Goal: Task Accomplishment & Management: Use online tool/utility

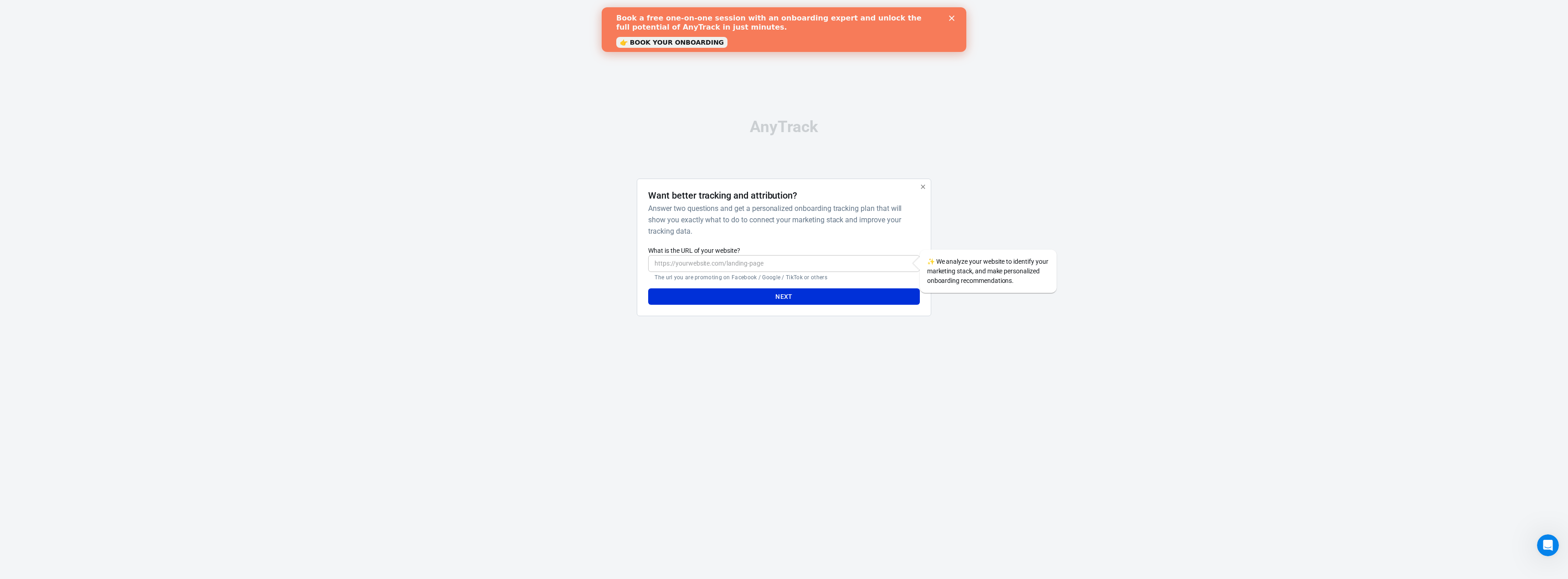
click at [747, 259] on input "What is the URL of your website?" at bounding box center [783, 263] width 271 height 17
type input "www.buyersreviews.com"
click at [837, 300] on button "Next" at bounding box center [783, 297] width 271 height 17
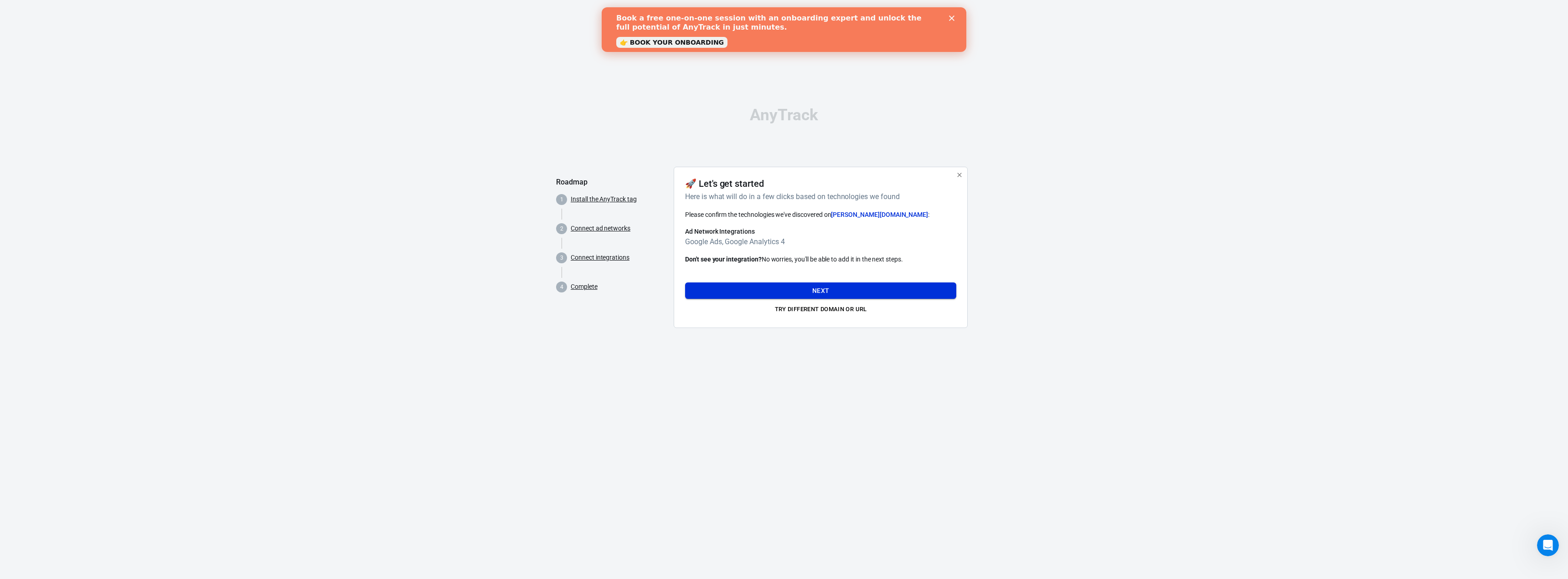
click at [812, 287] on button "Next" at bounding box center [821, 291] width 271 height 17
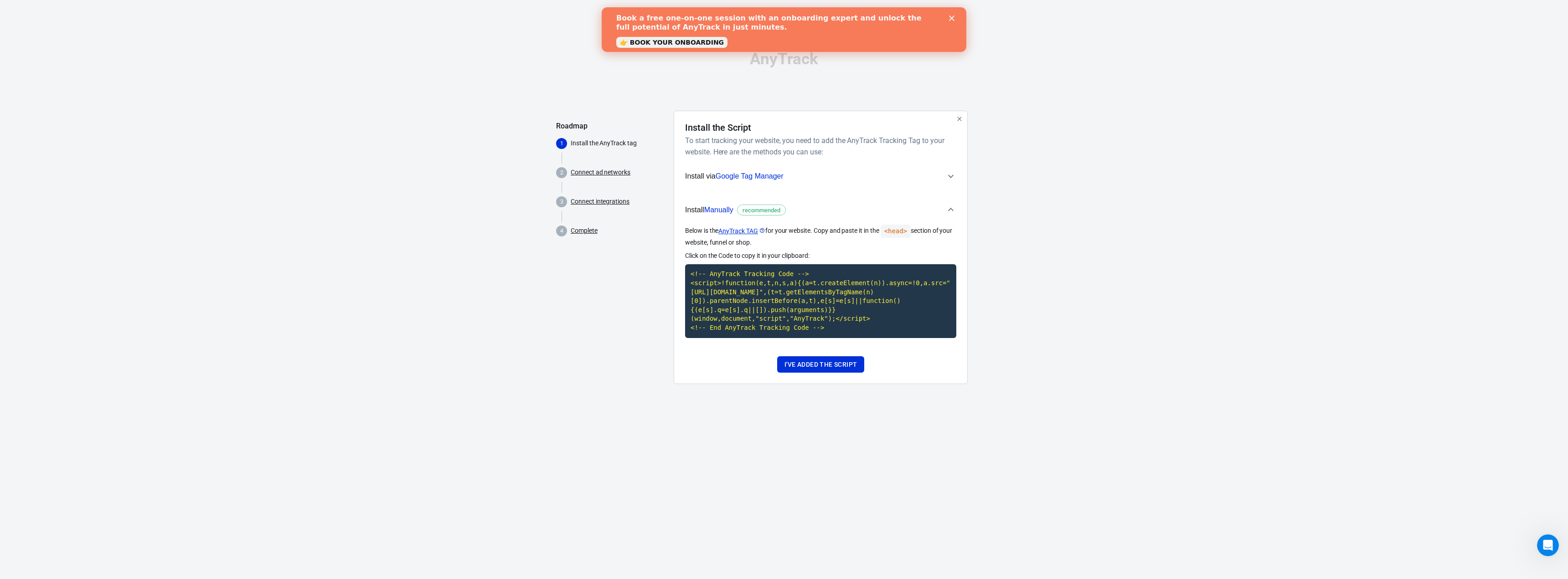
click at [728, 173] on span "Google Tag Manager" at bounding box center [749, 176] width 68 height 8
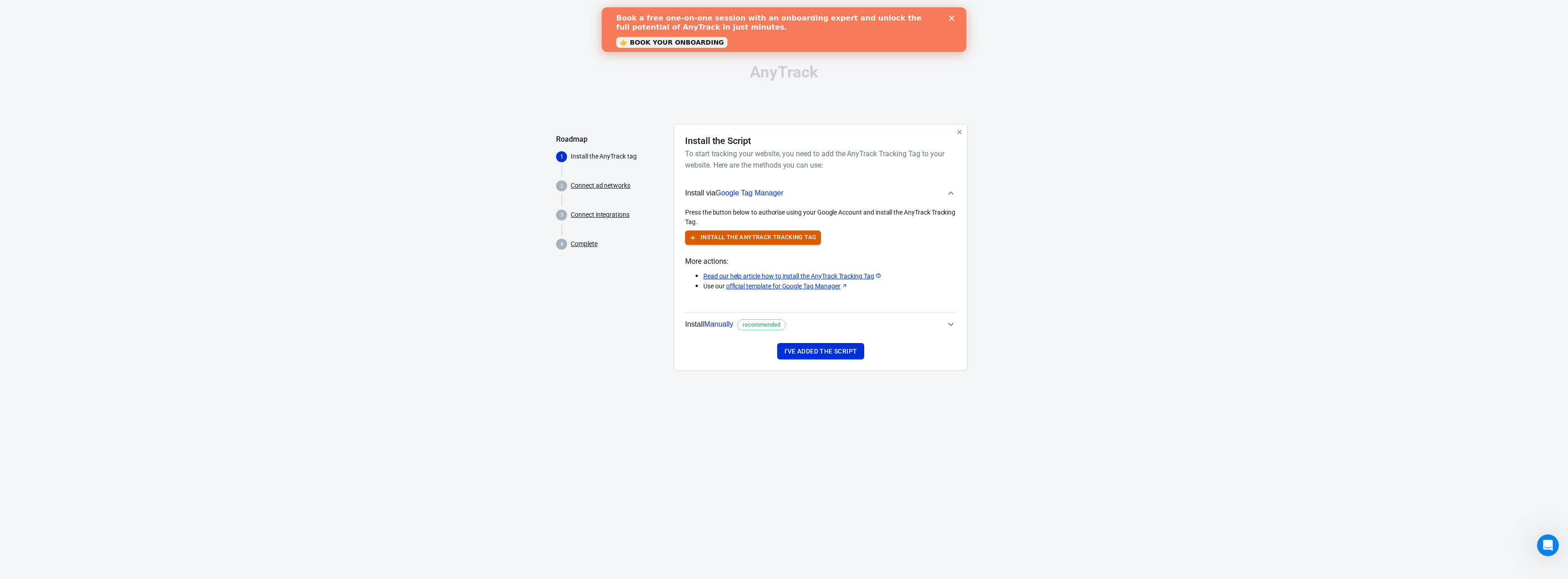
click at [790, 241] on button "Install the AnyTrack Tracking Tag" at bounding box center [753, 237] width 136 height 14
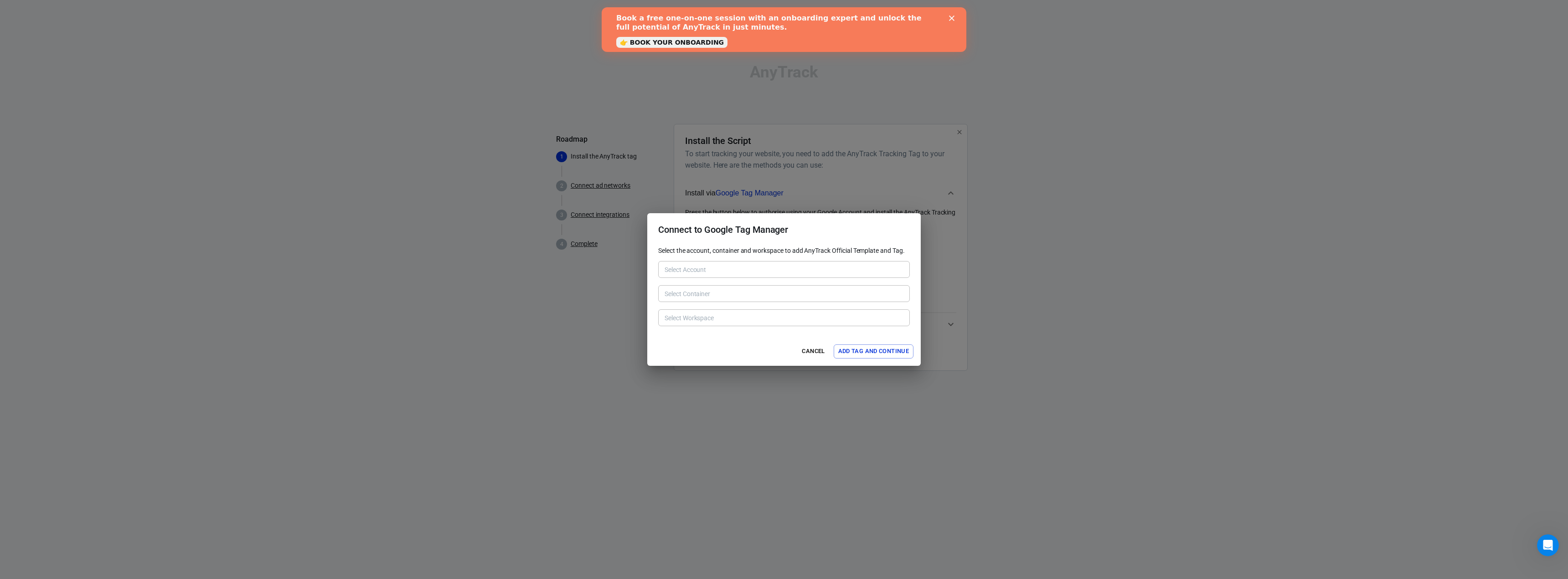
type input "RTechnologies Inc. [6304486635]"
type input "BuyersReviews.com [225235106]"
click at [783, 266] on input "RTechnologies Inc. [6304486635]" at bounding box center [783, 270] width 245 height 12
type input "Default Workspace [12]"
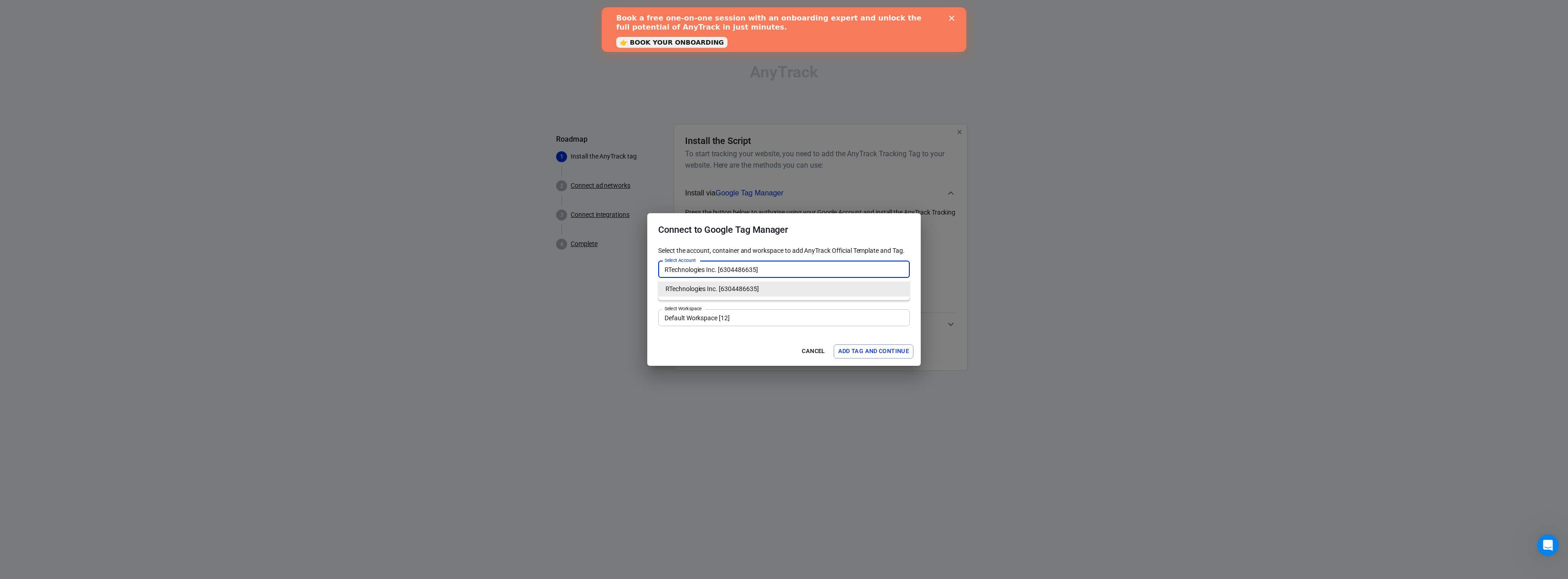
click at [776, 285] on li "RTechnologies Inc. [6304486635]" at bounding box center [784, 289] width 251 height 15
click at [774, 294] on input "Select Container" at bounding box center [783, 293] width 245 height 12
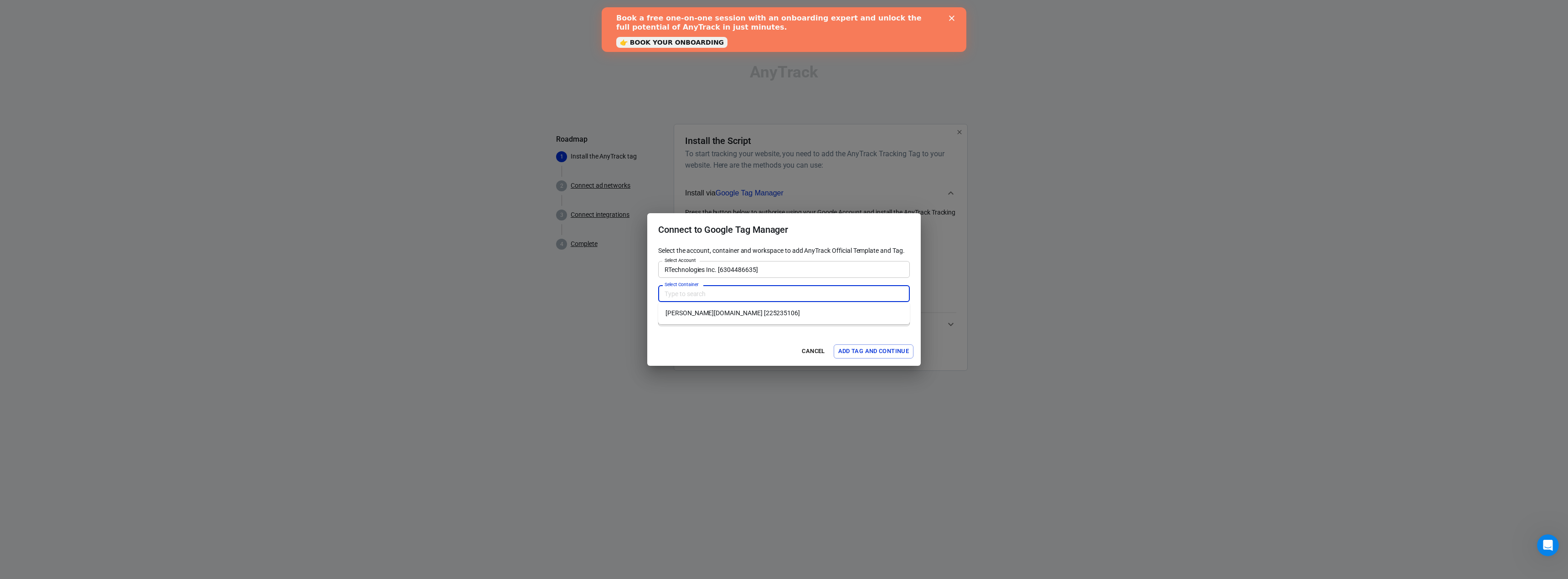
type input "BuyersReviews.com [225235106]"
click at [759, 315] on li "BuyersReviews.com [225235106]" at bounding box center [784, 313] width 251 height 15
type input "Default Workspace [12]"
click at [751, 324] on input "Default Workspace [12]" at bounding box center [783, 317] width 245 height 12
click at [749, 336] on li "Default Workspace [12]" at bounding box center [784, 337] width 251 height 15
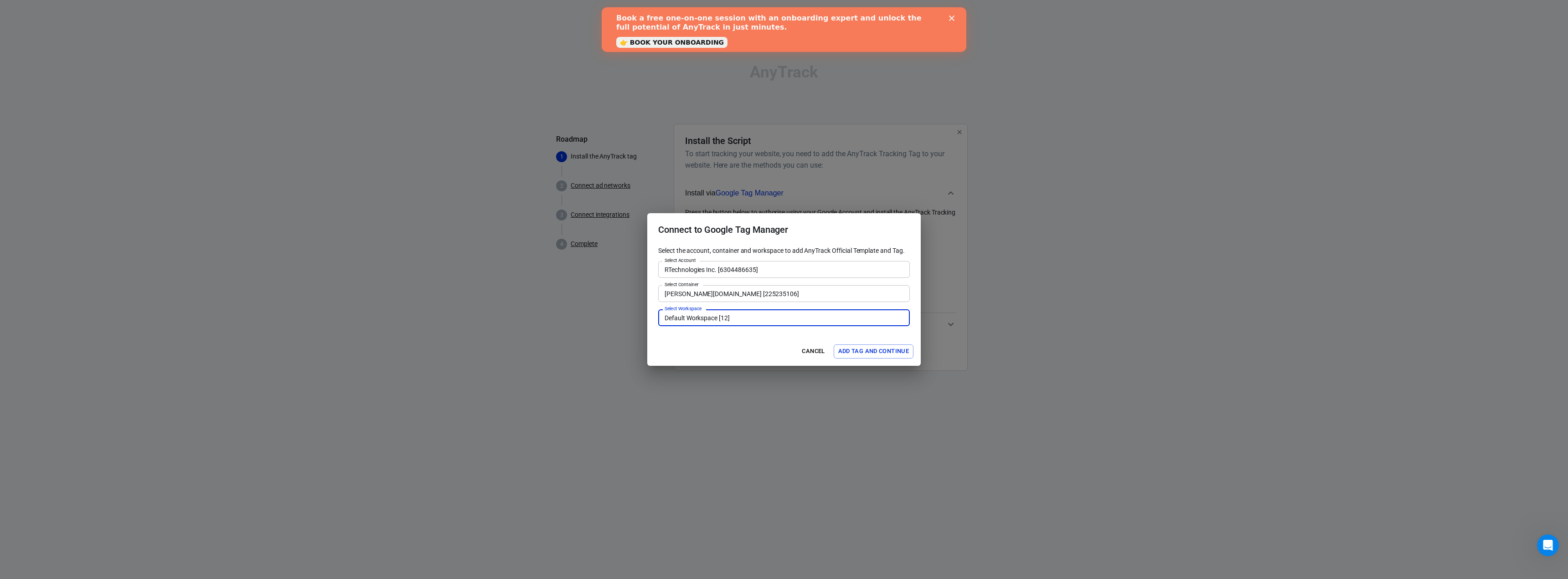
click at [863, 352] on button "Add Tag and Continue" at bounding box center [873, 351] width 80 height 14
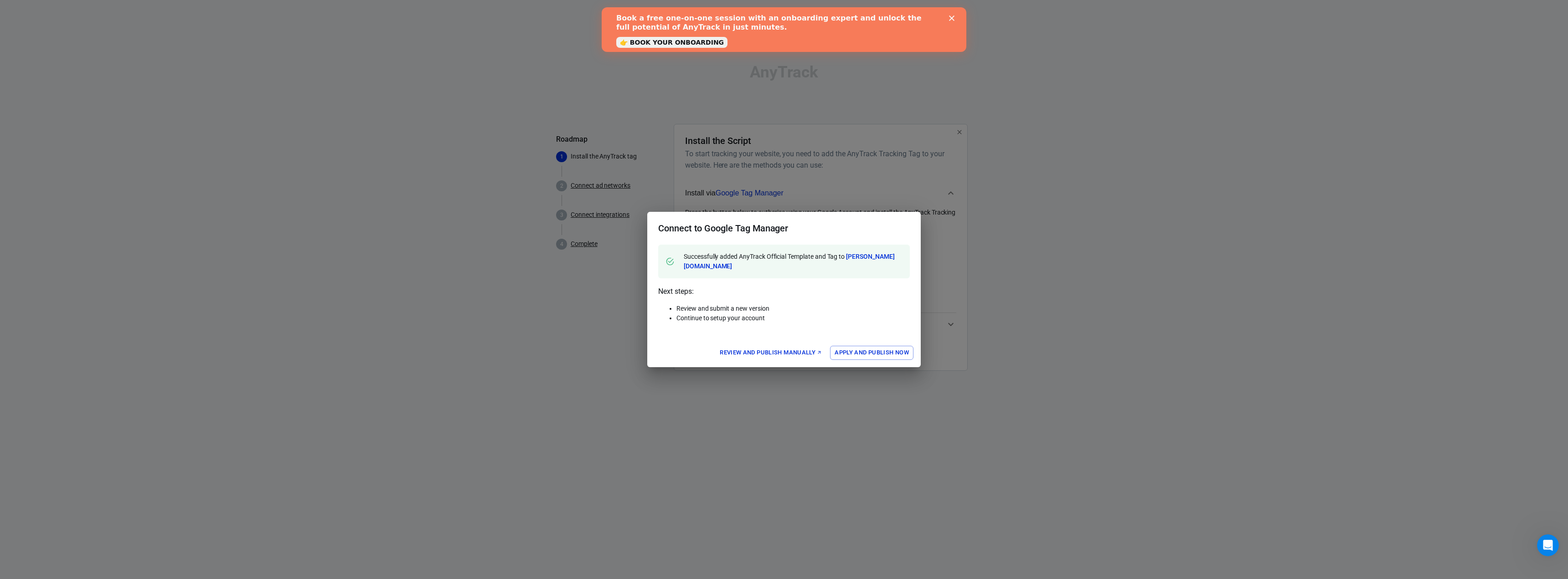
click at [852, 351] on button "Apply and Publish Now" at bounding box center [872, 352] width 83 height 14
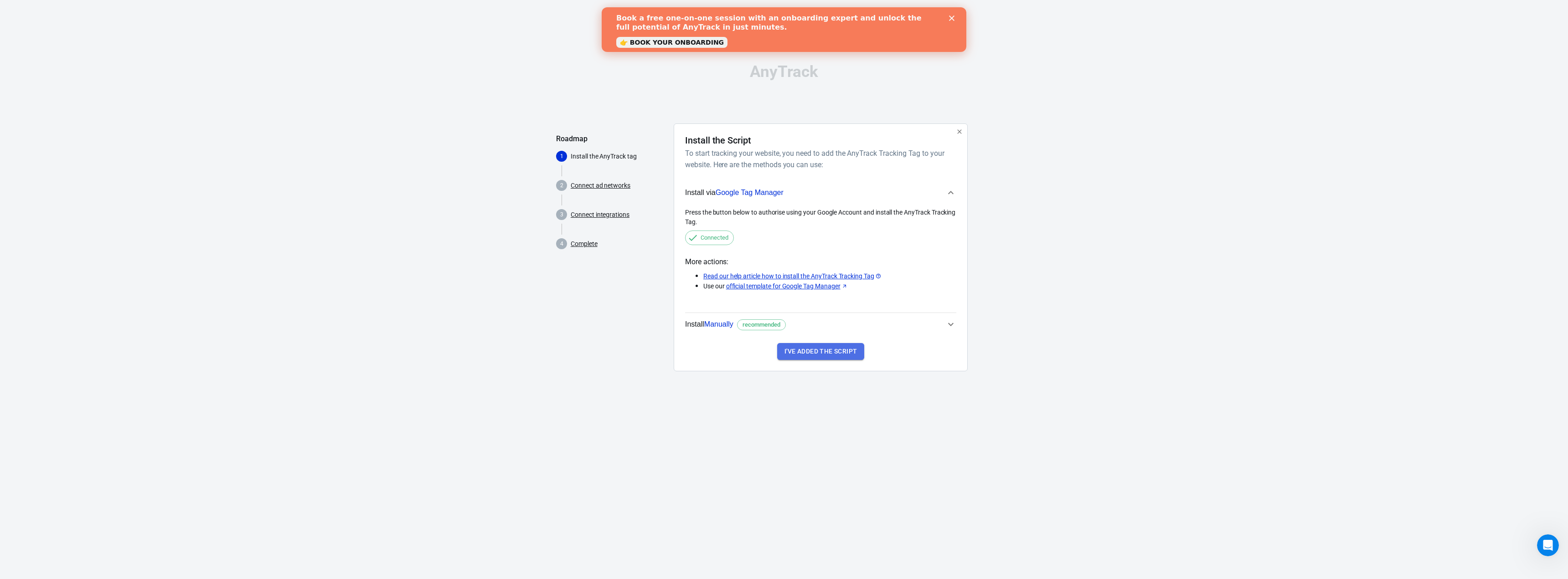
click at [841, 351] on button "I've added the script" at bounding box center [821, 352] width 87 height 17
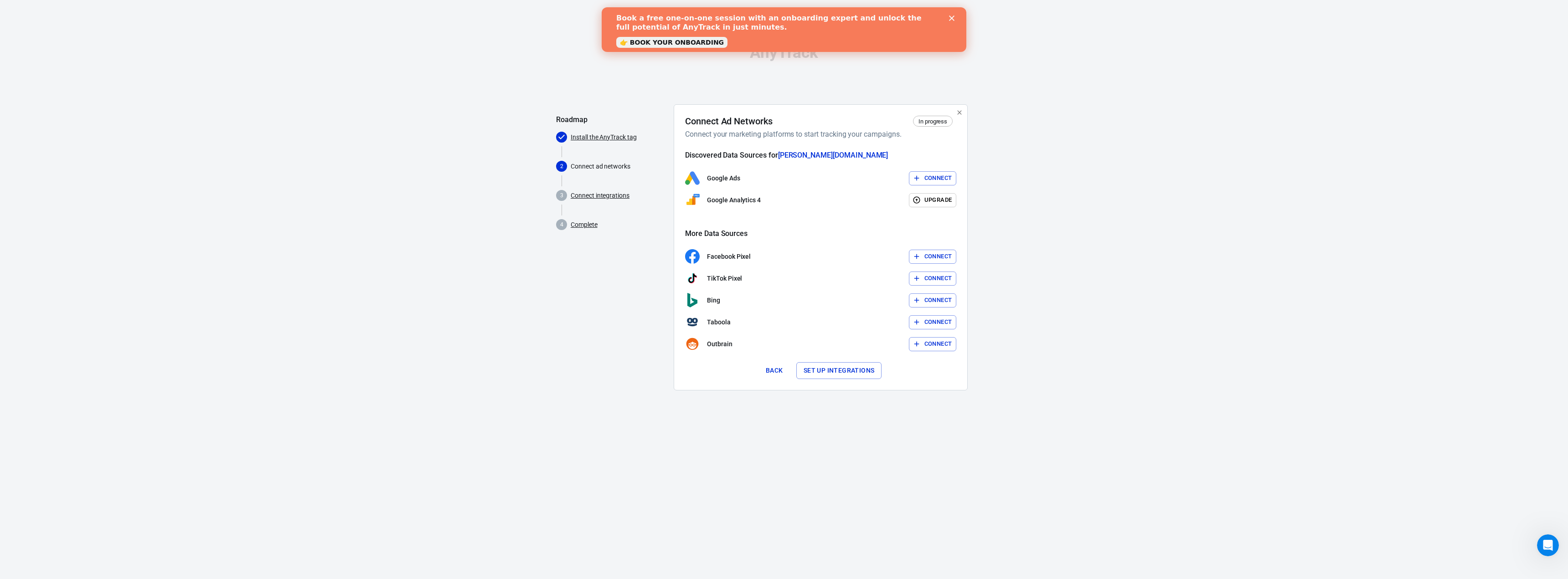
click at [930, 173] on button "Connect" at bounding box center [933, 178] width 48 height 14
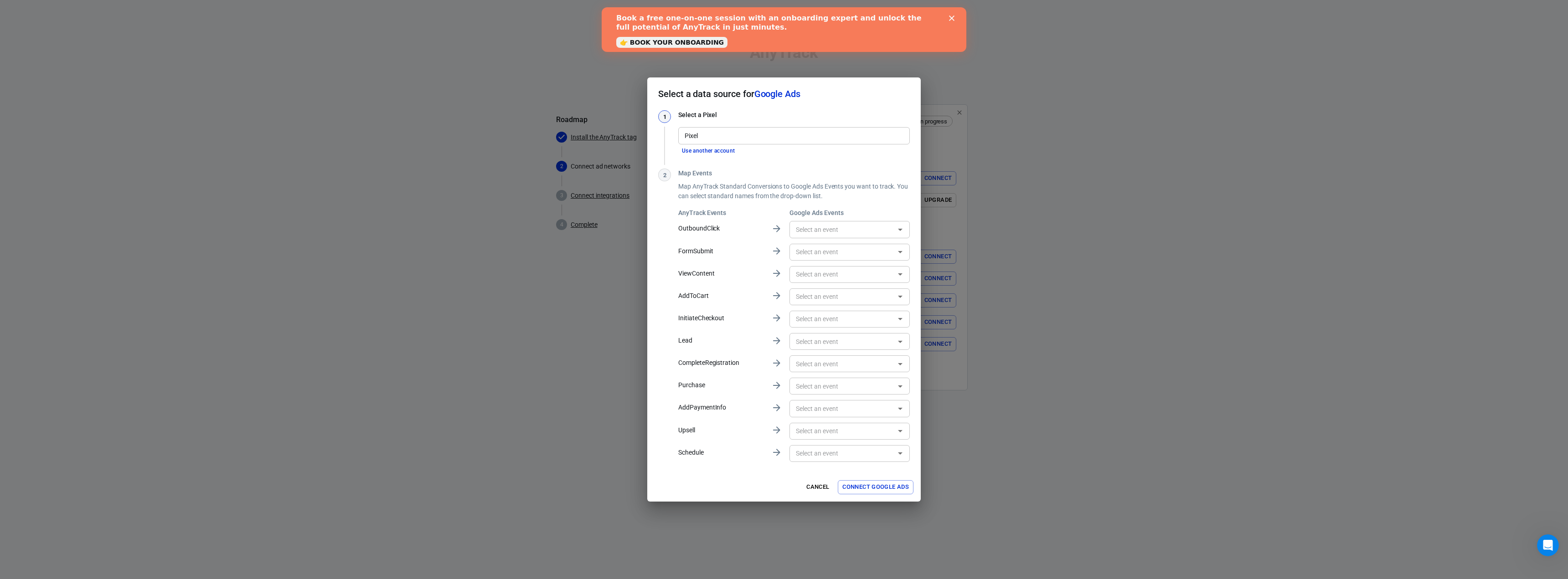
click at [850, 228] on input "text" at bounding box center [842, 229] width 100 height 12
click at [866, 207] on div "Map Events Map AnyTrack Standard Conversions to Google Ads Events you want to t…" at bounding box center [794, 316] width 232 height 295
click at [859, 230] on input "text" at bounding box center [842, 229] width 100 height 12
click at [845, 251] on div "No options" at bounding box center [850, 249] width 120 height 22
click at [753, 329] on div "AnyTrack Events Google Ads Events OutboundClick ​ FormSubmit ​ ViewContent ​ Ad…" at bounding box center [794, 336] width 232 height 255
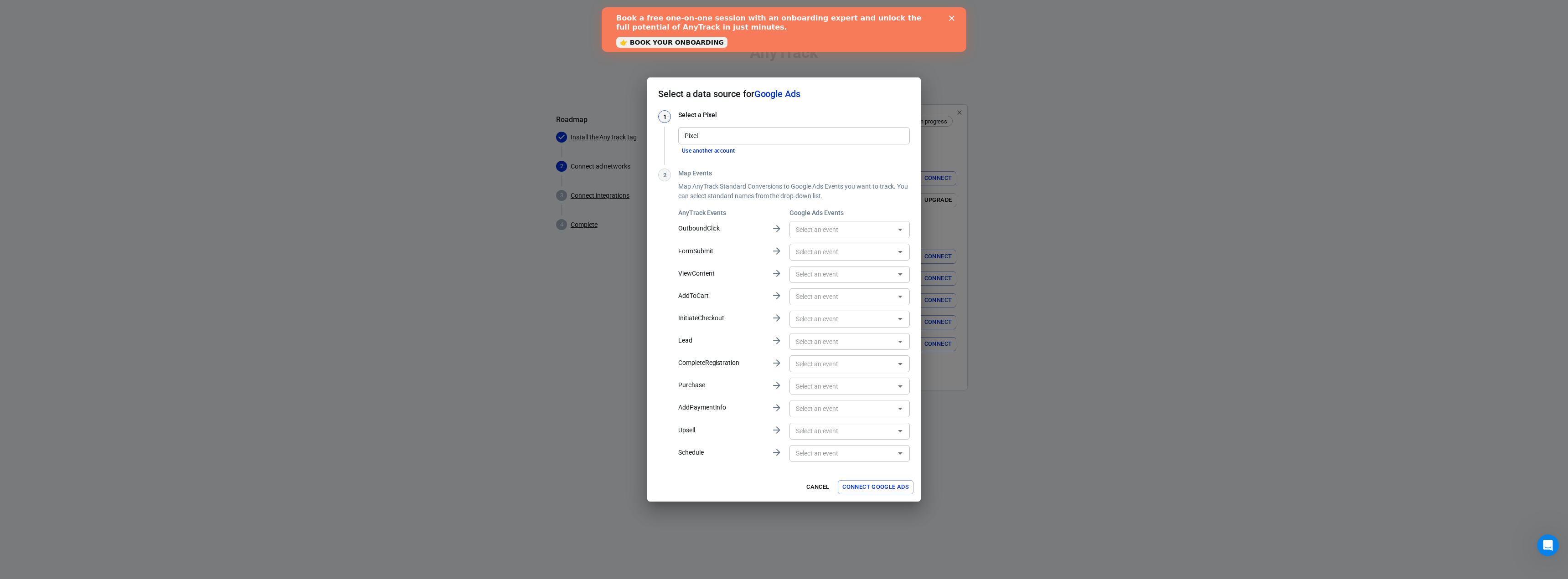
click at [748, 133] on input "Pixel" at bounding box center [793, 135] width 225 height 12
click at [759, 172] on h3 "Map Events" at bounding box center [794, 173] width 232 height 10
click at [776, 133] on input "Pixel" at bounding box center [793, 135] width 225 height 12
click at [767, 156] on li "BuyersReviews (RT) [AW-17389274779]" at bounding box center [794, 156] width 232 height 15
type input "BuyersReviews (RT) [AW-17389274779]"
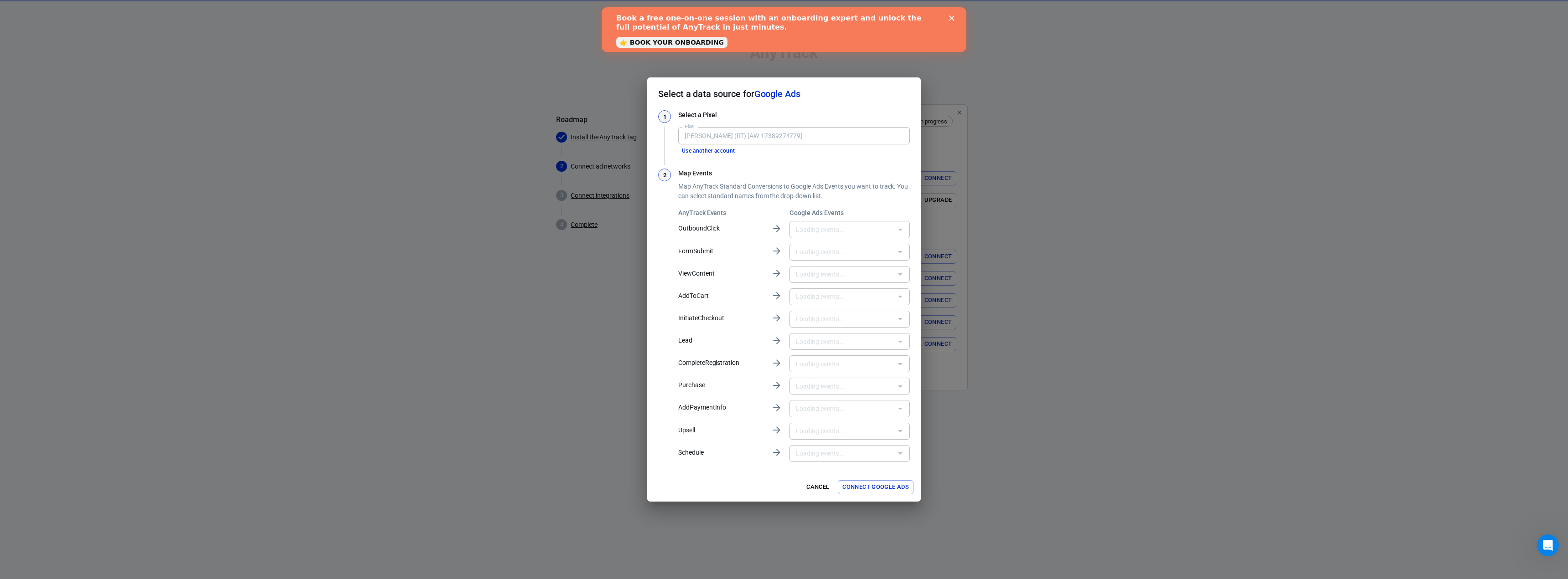
type input "comparison_click_out [DgYzCJTQ4okZEIbdlKEC]"
type input "OnboardingSubscriptionCheckoutViewed [AOlUCIT9juQDEIbdlKEC]"
type input "Sign-upOnboardingEmailClicked [vbNKCIf9juQDEIbdlKEC]"
type input "Subscribe [yppqCJyB1uMDEIbdlKEC]"
click at [843, 225] on input "comparison_click_out [DgYzCJTQ4okZEIbdlKEC]" at bounding box center [836, 229] width 88 height 12
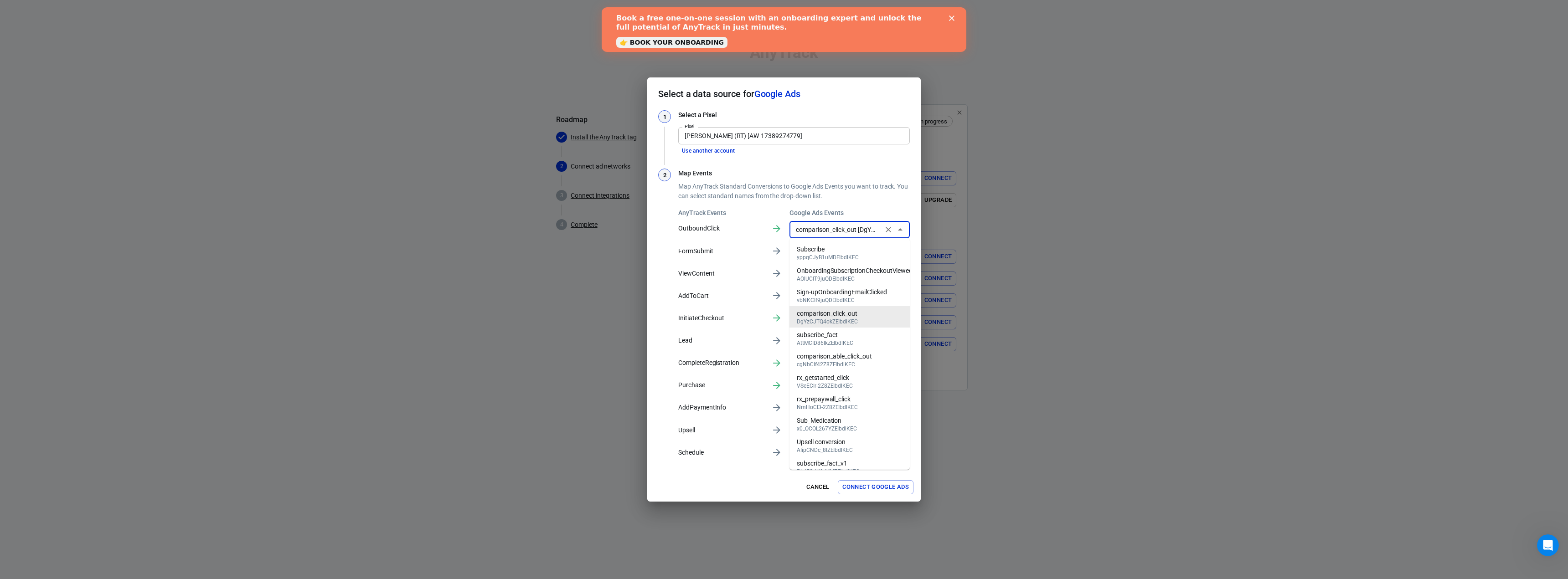
click at [852, 310] on div "comparison_click_out" at bounding box center [828, 314] width 61 height 10
click at [819, 258] on div "​" at bounding box center [850, 252] width 120 height 17
click at [823, 252] on input "text" at bounding box center [842, 252] width 100 height 12
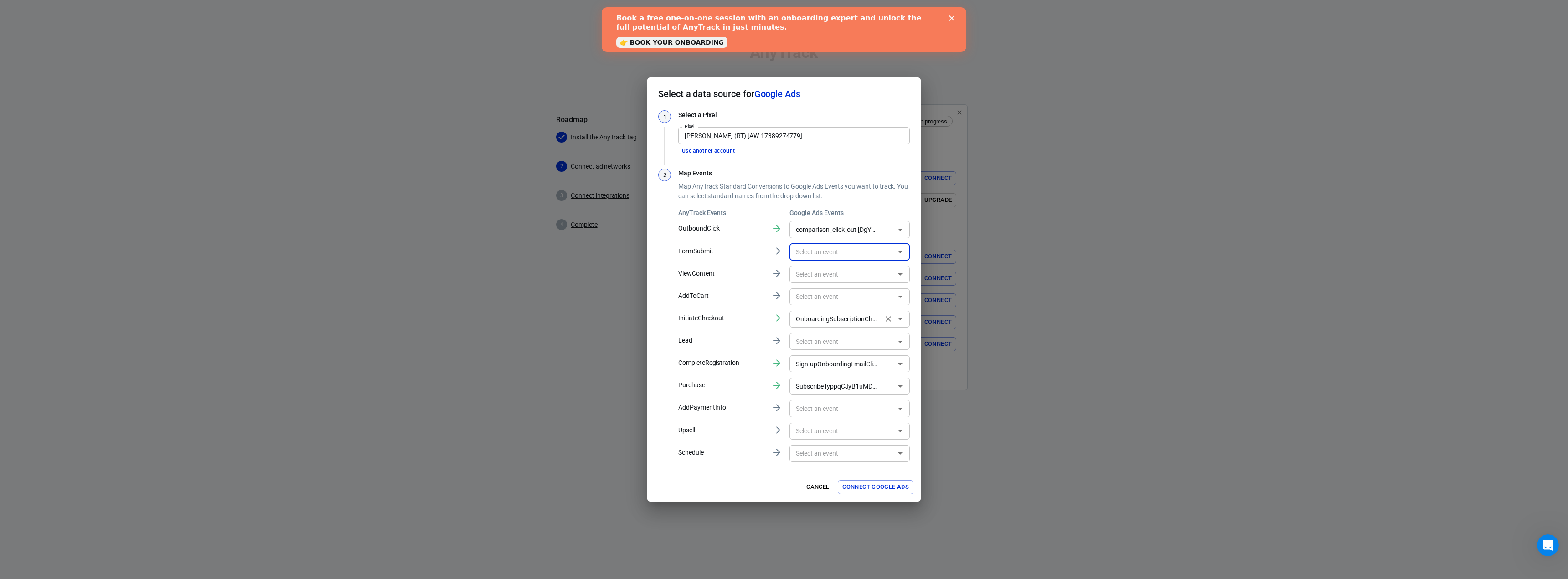
click at [854, 319] on input "OnboardingSubscriptionCheckoutViewed [AOlUCIT9juQDEIbdlKEC]" at bounding box center [836, 319] width 88 height 12
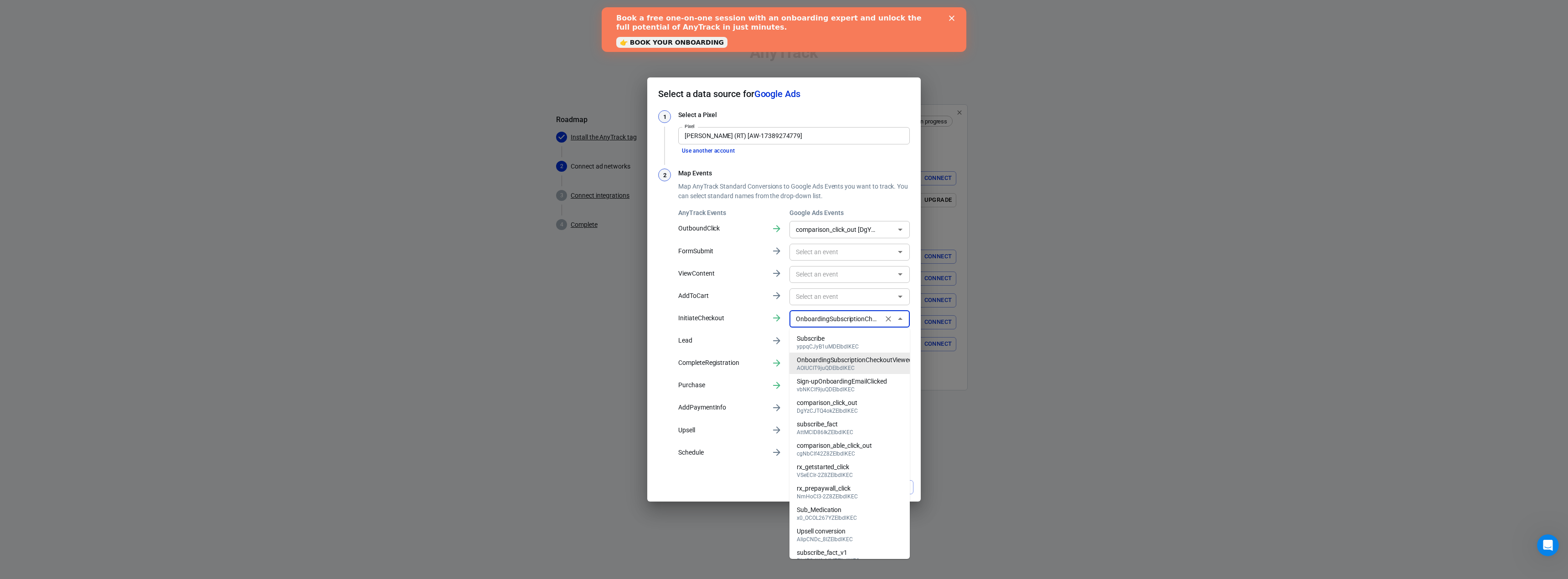
click at [891, 319] on icon "Clear" at bounding box center [888, 319] width 9 height 9
click at [741, 340] on p "Lead" at bounding box center [721, 341] width 86 height 10
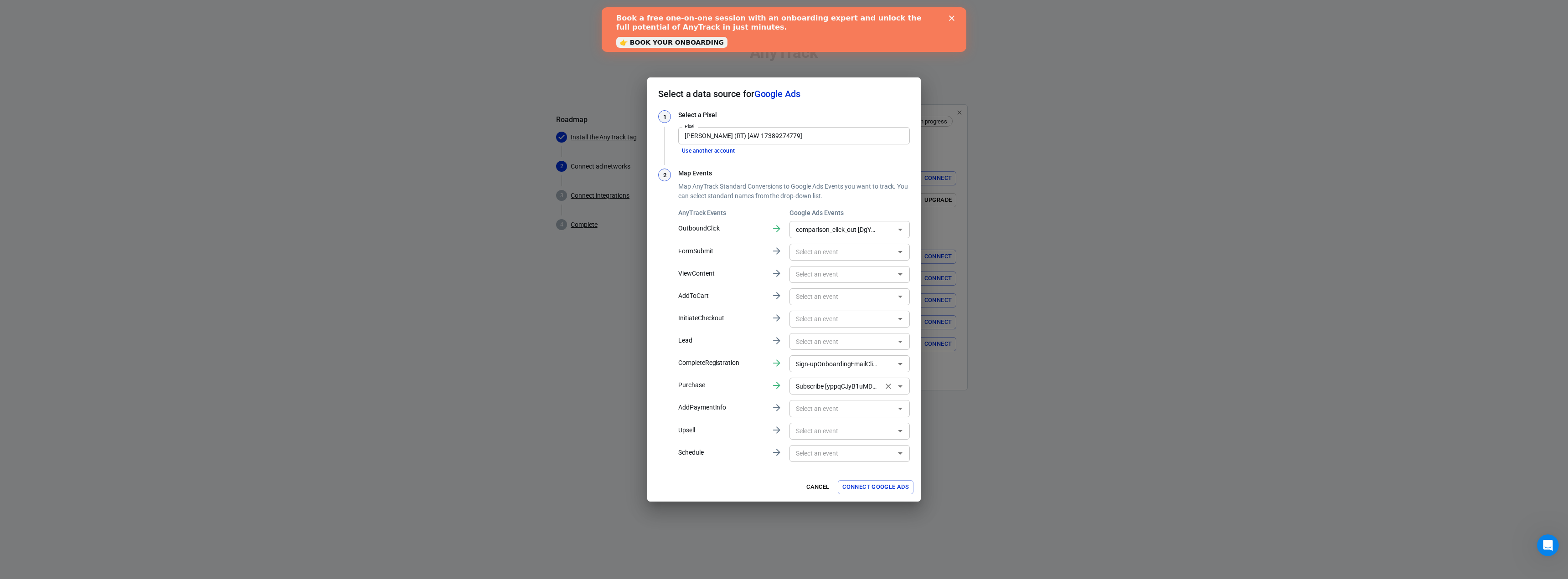
click at [872, 394] on div "Subscribe [yppqCJyB1uMDEIbdlKEC] ​" at bounding box center [850, 386] width 120 height 17
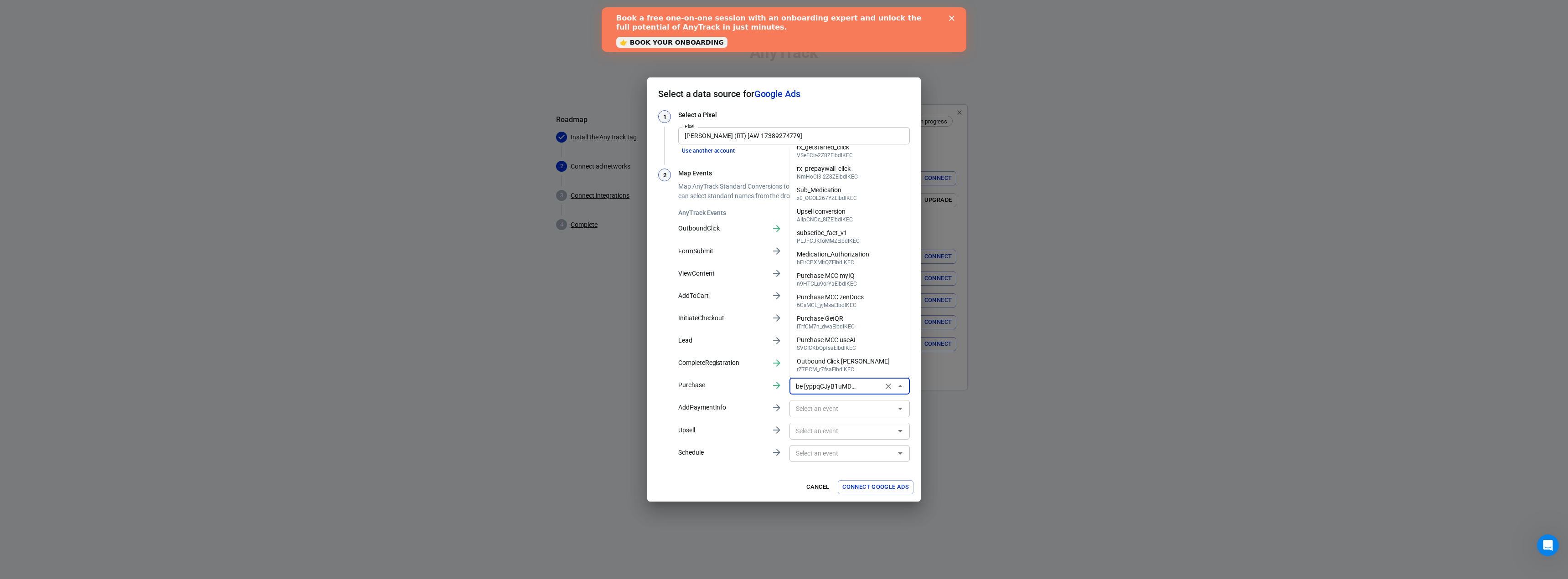
scroll to position [140, 0]
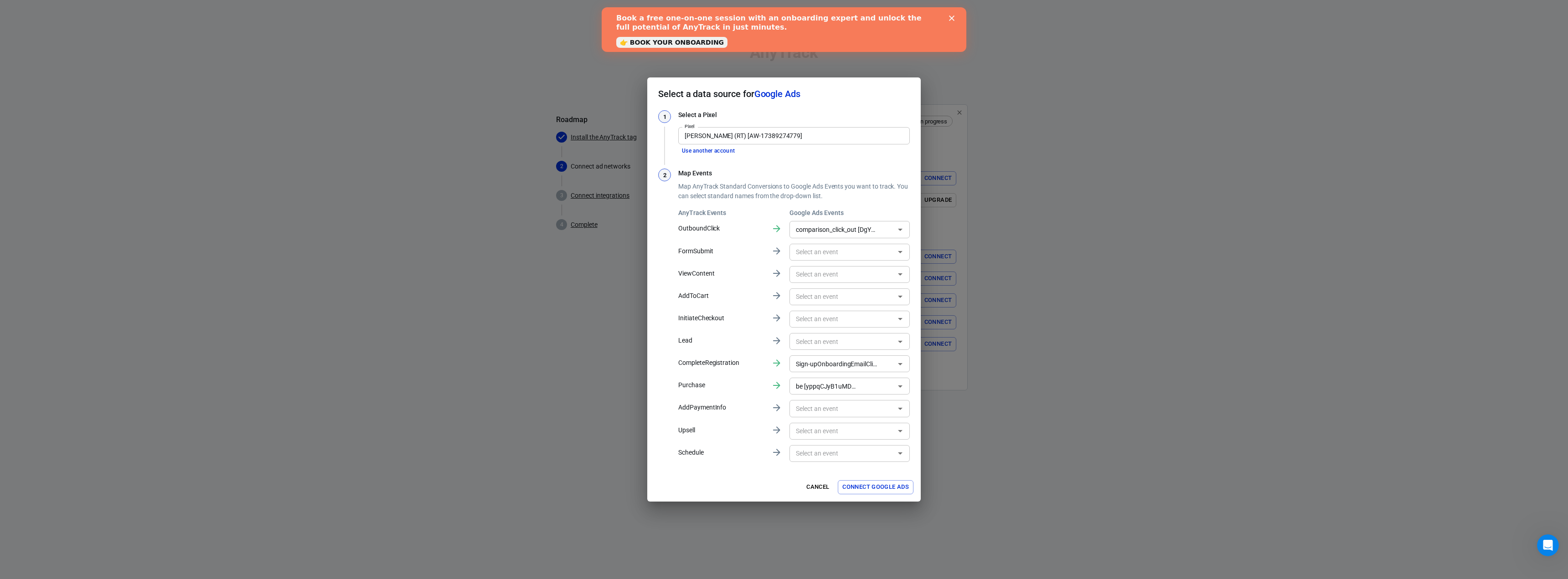
click at [916, 355] on div "1 Select a Pixel Pixel BuyersReviews (RT) [AW-17389274779] Pixel Use another ac…" at bounding box center [784, 291] width 273 height 362
click at [856, 230] on input "comparison_click_out [DgYzCJTQ4okZEIbdlKEC]" at bounding box center [836, 229] width 88 height 12
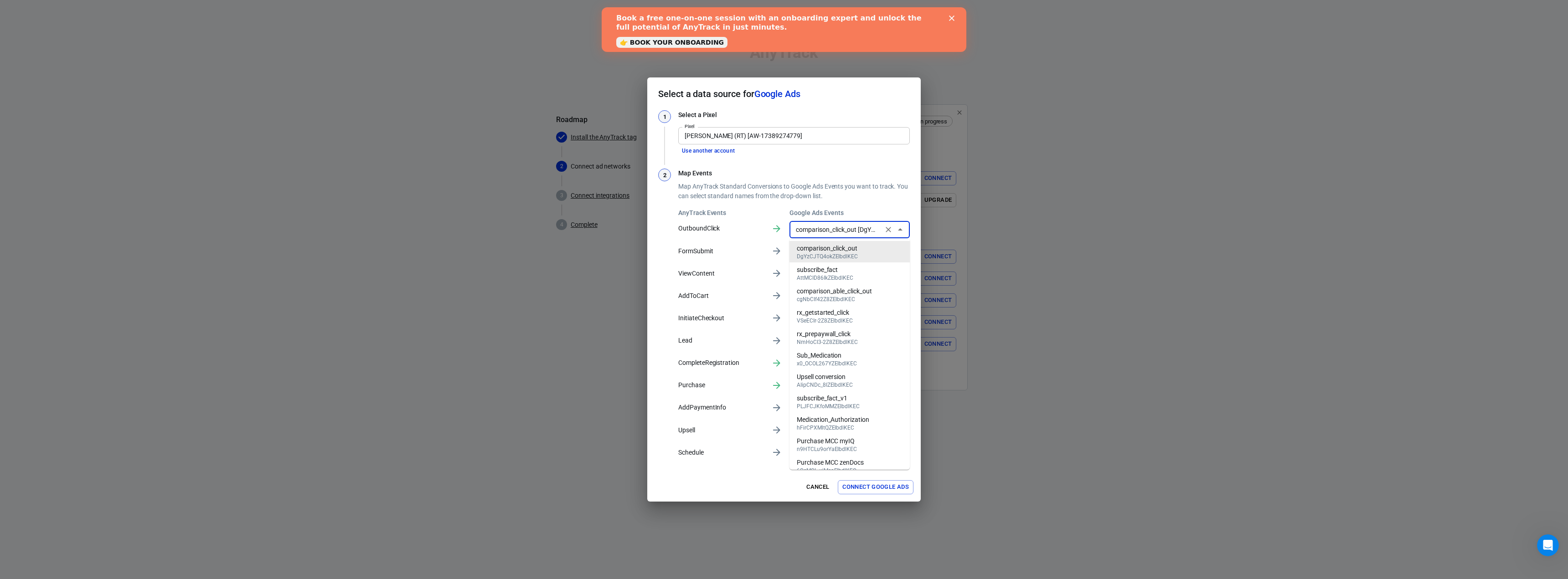
scroll to position [140, 0]
drag, startPoint x: 858, startPoint y: 455, endPoint x: 864, endPoint y: 447, distance: 10.0
click at [859, 456] on div "Outbound Click BuyersReviews" at bounding box center [843, 452] width 93 height 10
type input "Outbound Click BuyersReviews [rZ7PCM_r7fsaEIbdlKEC]"
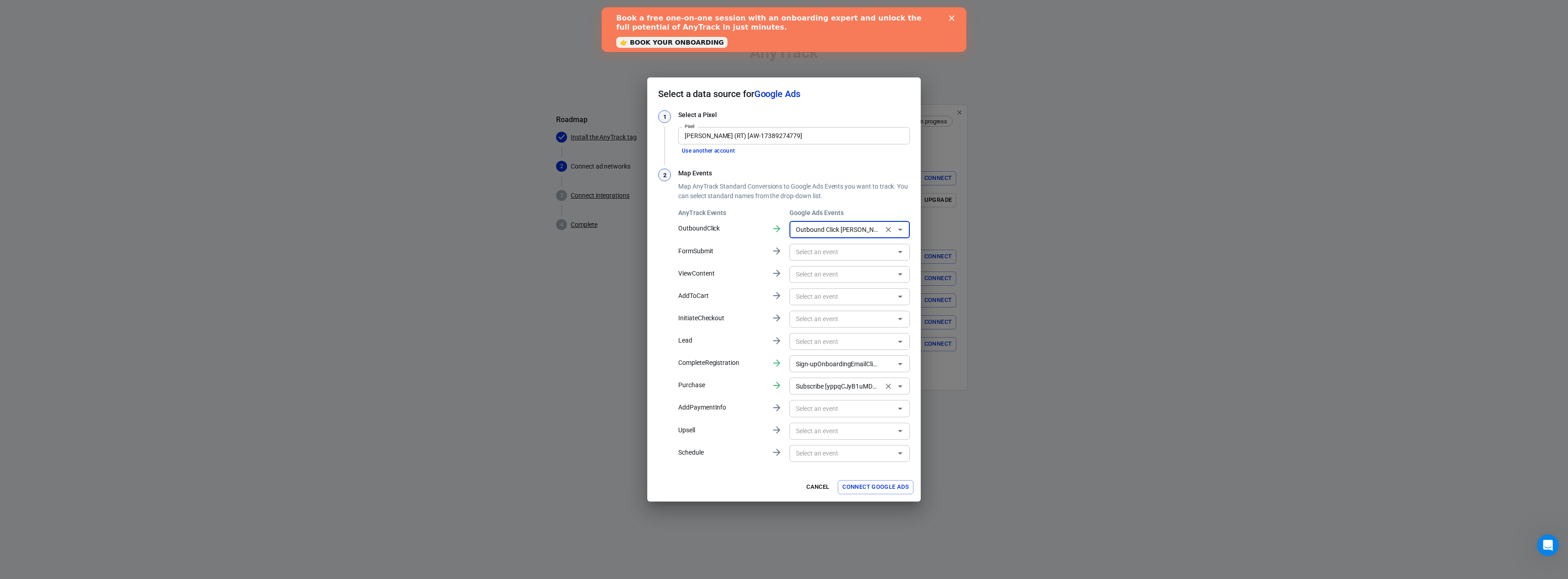
click at [892, 387] on icon "Clear" at bounding box center [888, 386] width 9 height 9
click at [892, 366] on icon "Clear" at bounding box center [888, 364] width 9 height 9
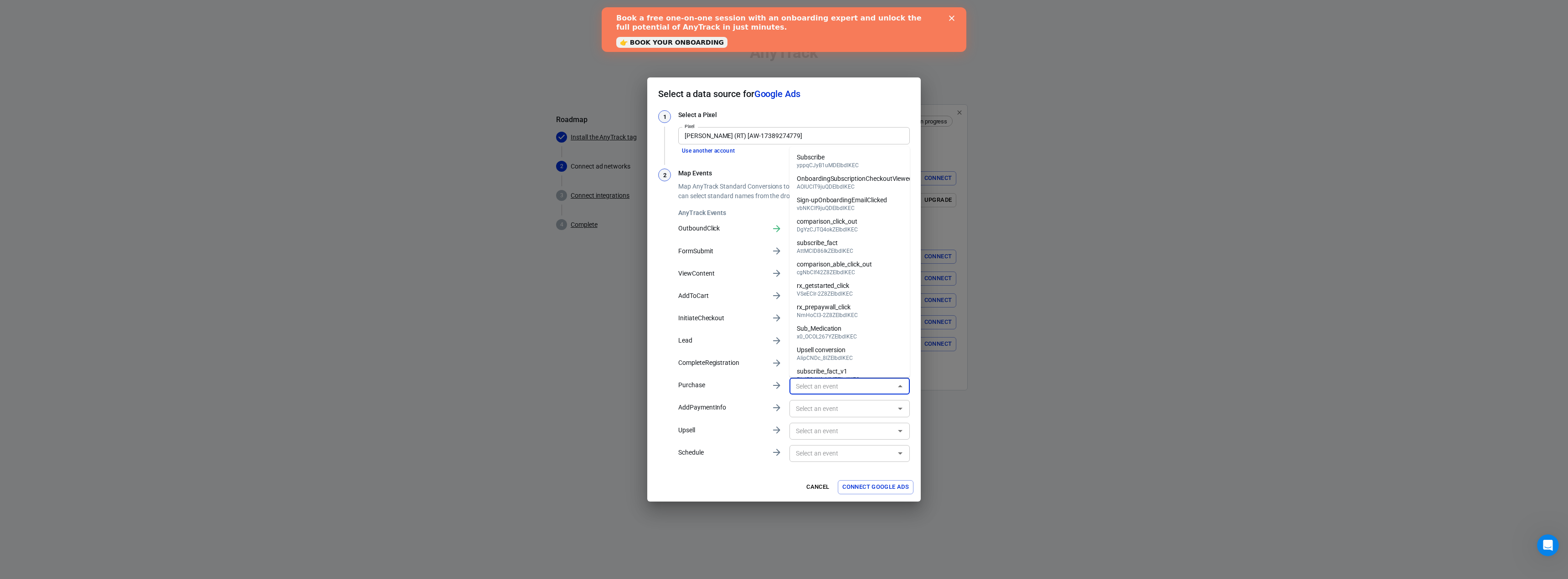
click at [841, 390] on input "text" at bounding box center [842, 386] width 100 height 12
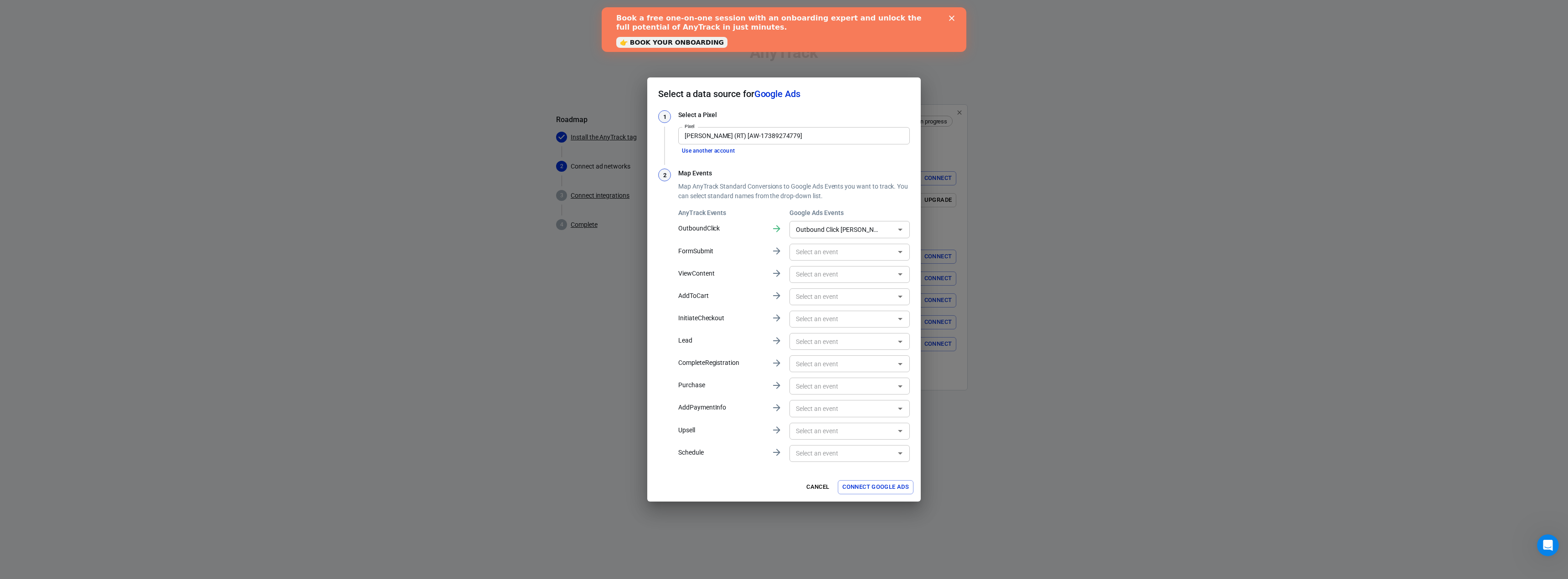
click at [644, 364] on div "Select a data source for Google Ads 1 Select a Pixel Pixel BuyersReviews (RT) […" at bounding box center [784, 289] width 1568 height 579
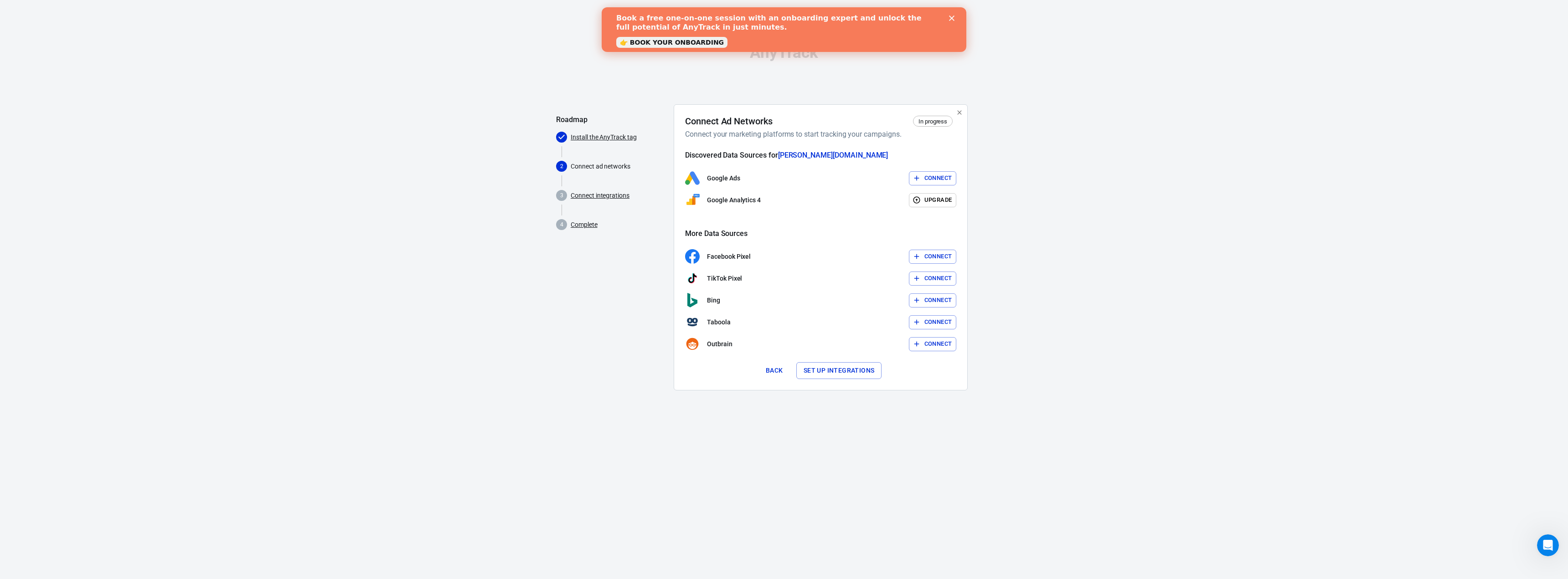
click at [941, 173] on button "Connect" at bounding box center [933, 178] width 48 height 14
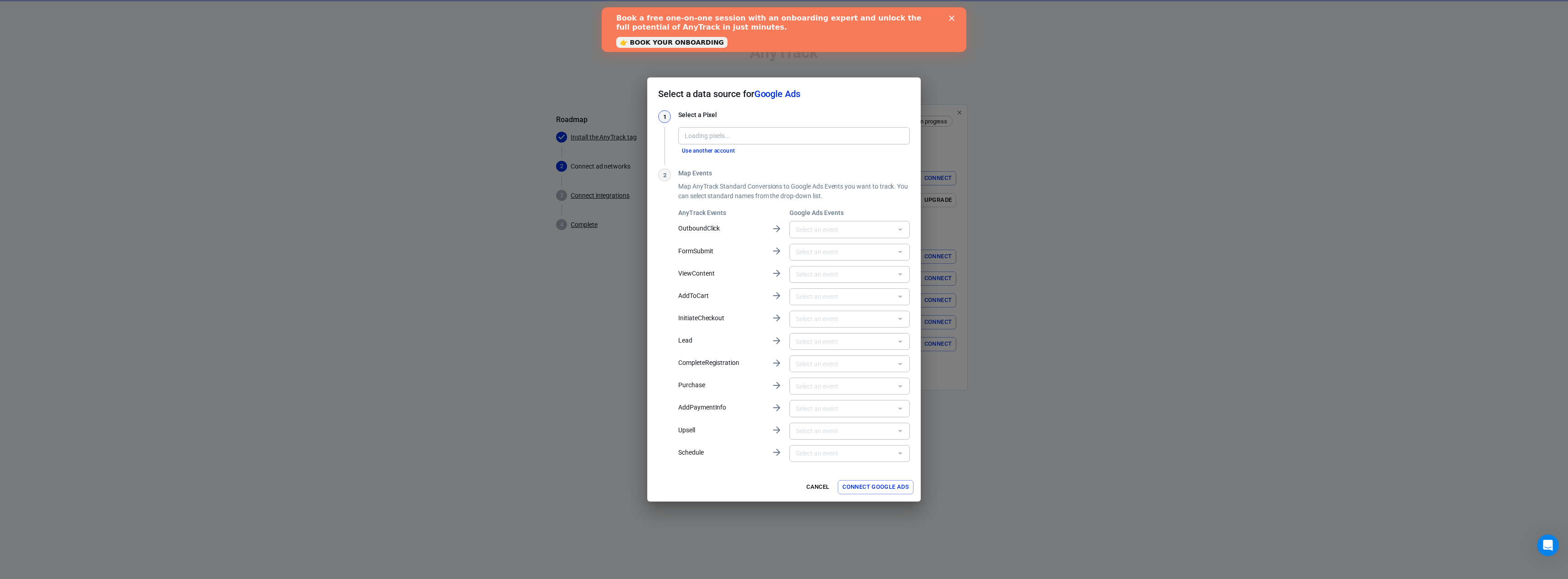
click at [832, 235] on div "​" at bounding box center [850, 230] width 120 height 17
click at [871, 203] on div "Map Events Map AnyTrack Standard Conversions to Google Ads Events you want to t…" at bounding box center [794, 316] width 232 height 295
click at [863, 231] on input "text" at bounding box center [842, 229] width 100 height 12
click at [868, 207] on div "Map Events Map AnyTrack Standard Conversions to Google Ads Events you want to t…" at bounding box center [794, 316] width 232 height 295
click at [756, 125] on div "Pixel Pixel" at bounding box center [794, 135] width 232 height 22
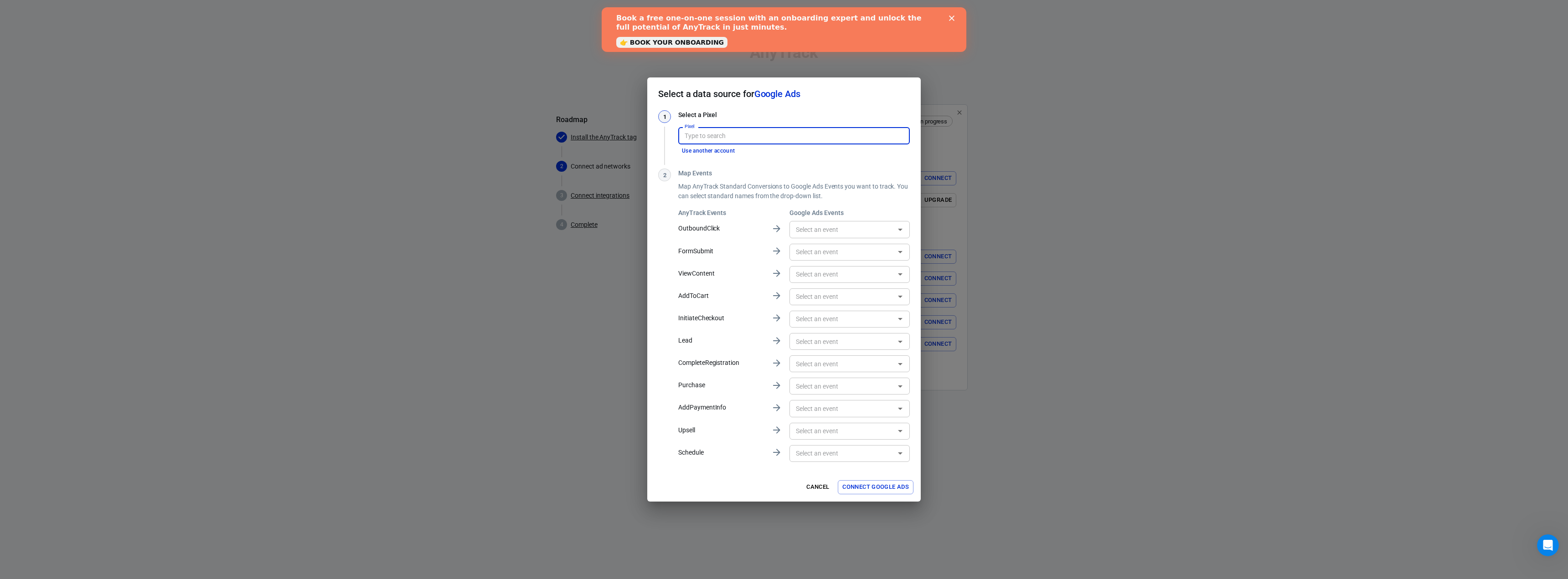
click at [753, 132] on input "Pixel" at bounding box center [793, 135] width 225 height 12
click at [755, 142] on div "Pixel" at bounding box center [794, 135] width 232 height 17
click at [755, 157] on li "BuyersReviews (RT) [AW-17389274779]" at bounding box center [794, 156] width 232 height 15
type input "BuyersReviews (RT) [AW-17389274779]"
type input "comparison_click_out [DgYzCJTQ4okZEIbdlKEC]"
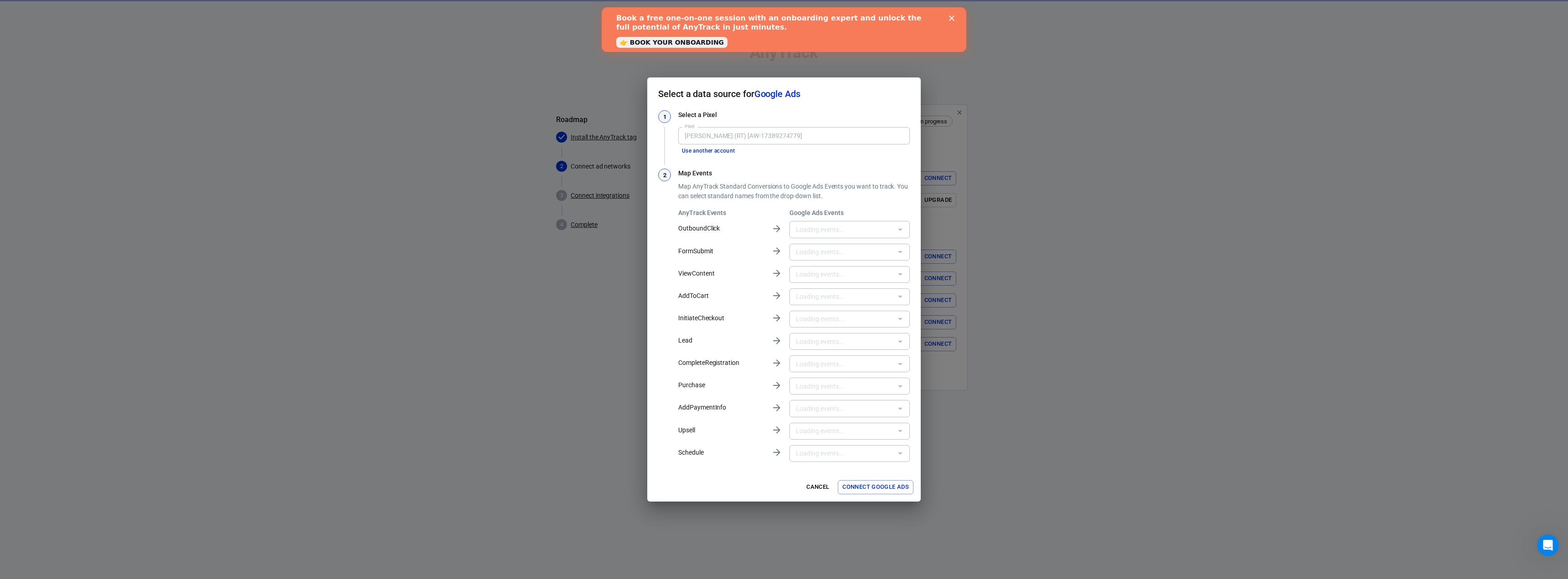
type input "OnboardingSubscriptionCheckoutViewed [AOlUCIT9juQDEIbdlKEC]"
type input "Sign-upOnboardingEmailClicked [vbNKCIf9juQDEIbdlKEC]"
type input "Subscribe [yppqCJyB1uMDEIbdlKEC]"
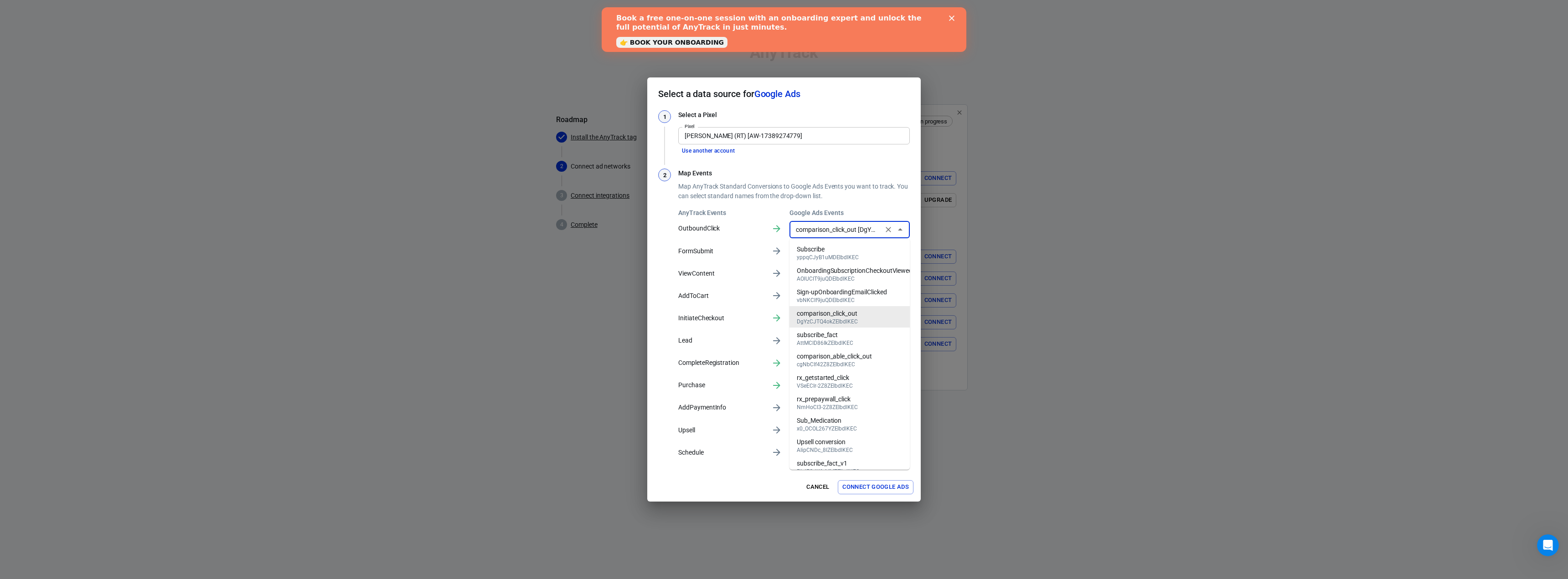
click at [852, 229] on input "comparison_click_out [DgYzCJTQ4okZEIbdlKEC]" at bounding box center [836, 229] width 88 height 12
drag, startPoint x: 877, startPoint y: 216, endPoint x: 882, endPoint y: 222, distance: 7.8
click at [877, 216] on h6 "Google Ads Events" at bounding box center [850, 213] width 120 height 9
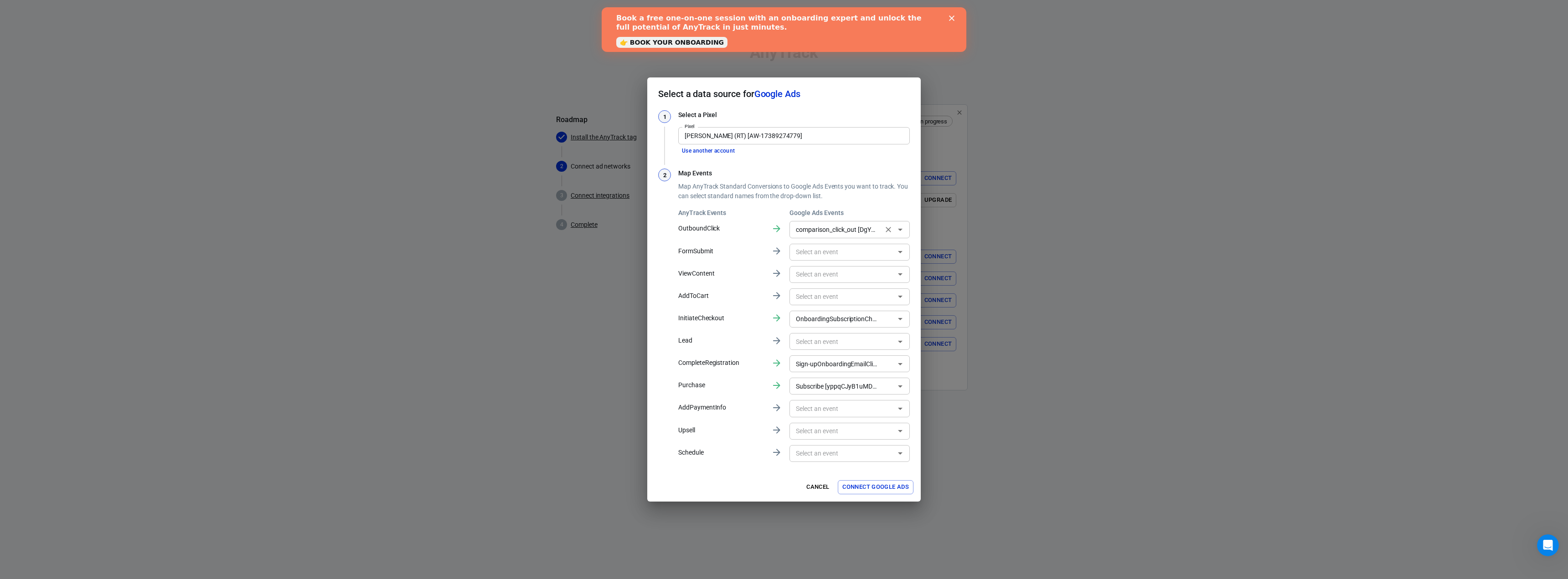
click at [889, 229] on icon "Clear" at bounding box center [888, 229] width 6 height 6
click at [890, 319] on icon "Clear" at bounding box center [888, 319] width 9 height 9
click at [889, 365] on icon "Clear" at bounding box center [888, 364] width 9 height 9
click at [891, 387] on icon "Clear" at bounding box center [888, 386] width 9 height 9
click at [836, 227] on input "text" at bounding box center [842, 229] width 100 height 12
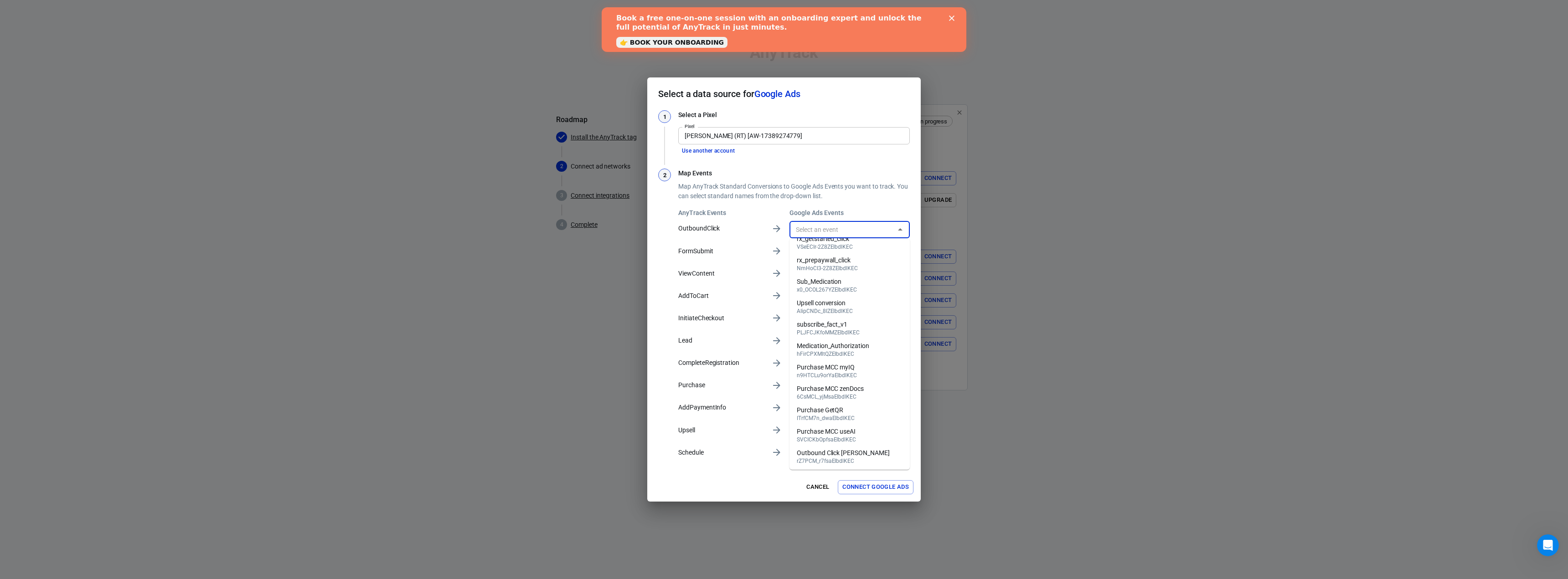
scroll to position [140, 0]
click at [868, 453] on div "Outbound Click BuyersReviews" at bounding box center [843, 452] width 93 height 10
type input "Outbound Click BuyersReviews [rZ7PCM_r7fsaEIbdlKEC]"
click at [870, 484] on button "Connect Google Ads" at bounding box center [875, 487] width 75 height 14
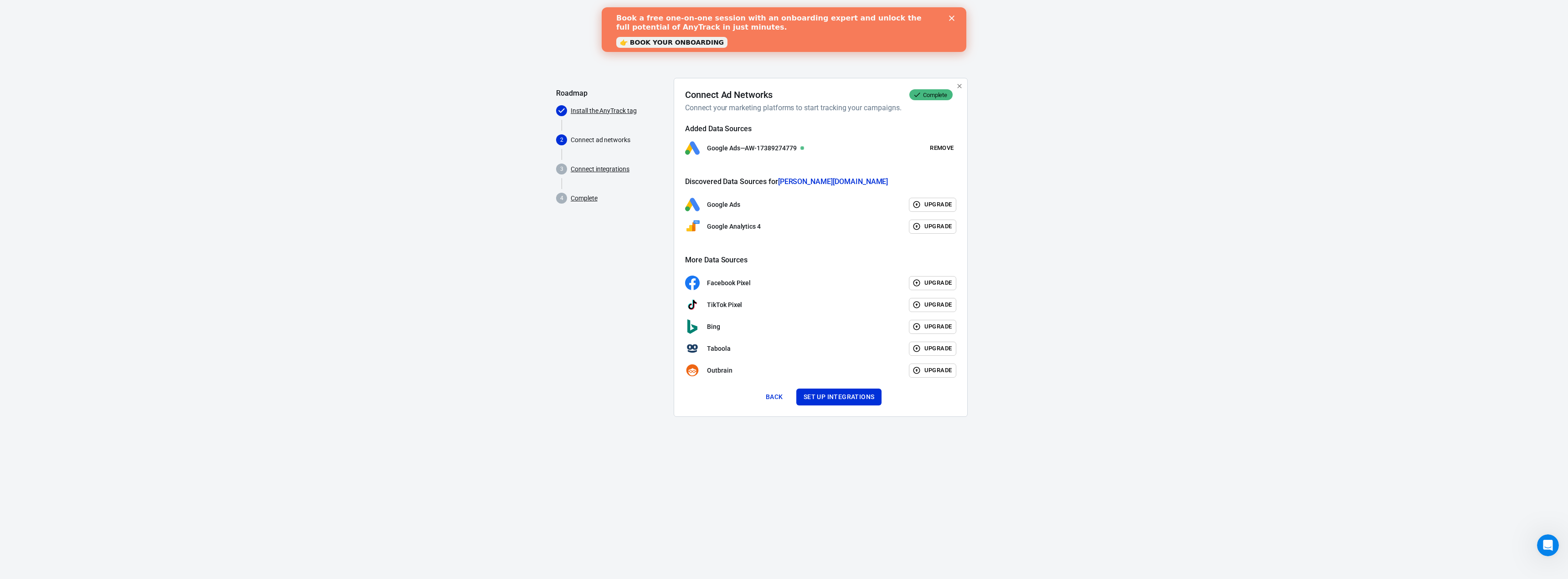
click at [1158, 245] on div "AnyTrack Roadmap Install the AnyTrack tag 2 Connect ad networks 3 Connect integ…" at bounding box center [784, 221] width 1568 height 442
click at [932, 202] on button "Upgrade" at bounding box center [933, 205] width 48 height 14
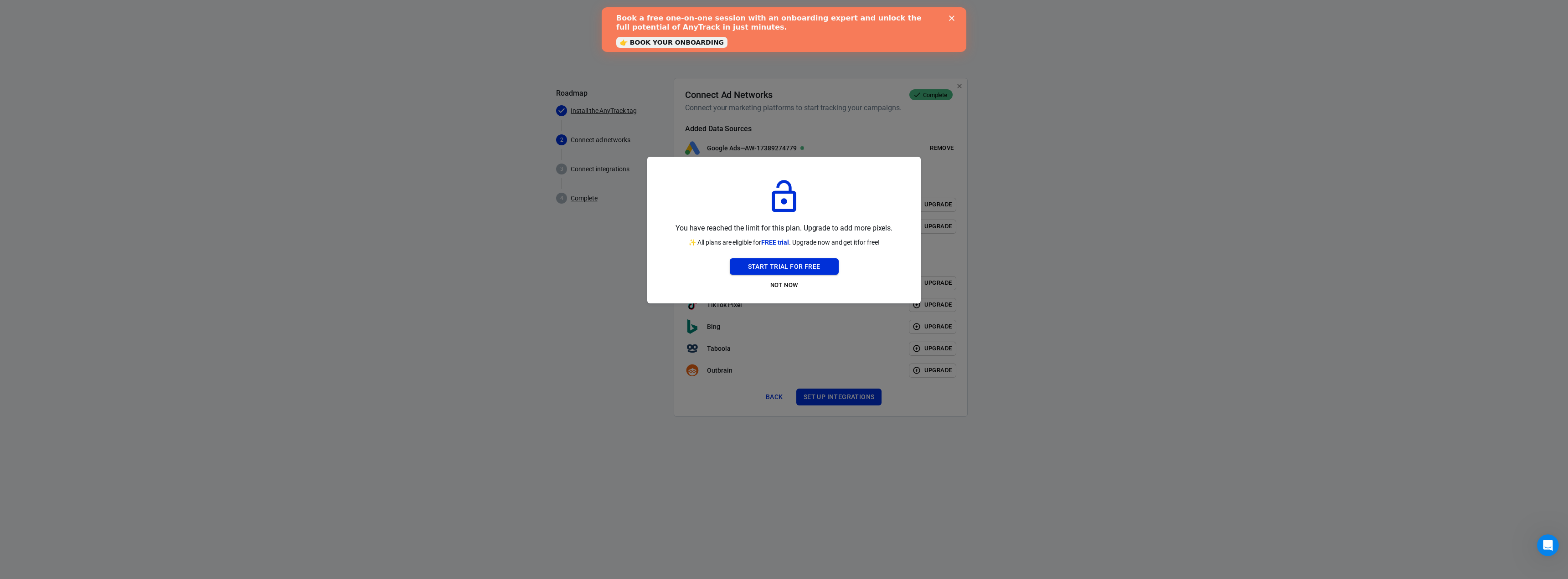
click at [788, 268] on button "Start Trial For Free" at bounding box center [784, 267] width 109 height 17
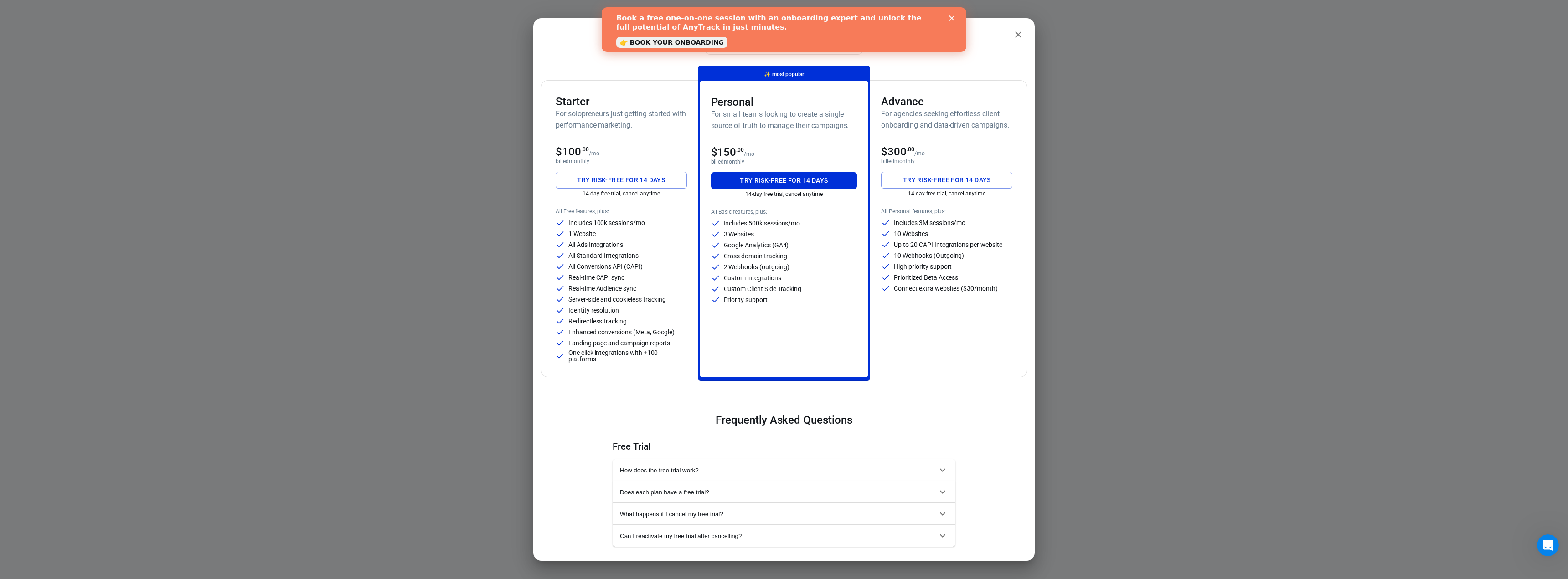
click at [645, 176] on button "Try risk-free for 14 days" at bounding box center [621, 180] width 131 height 17
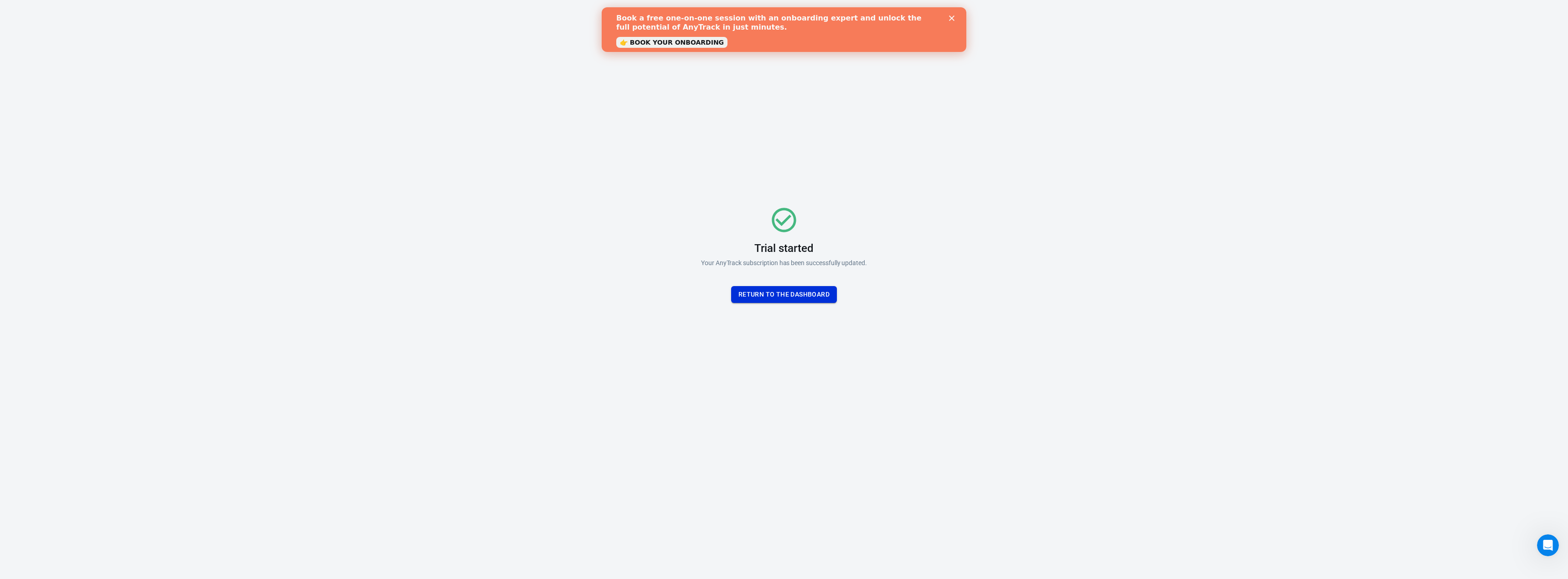
click at [797, 302] on div "Trial started Your AnyTrack subscription has been successfully updated. Return …" at bounding box center [784, 254] width 273 height 360
click at [797, 294] on button "Return To the dashboard" at bounding box center [784, 295] width 106 height 17
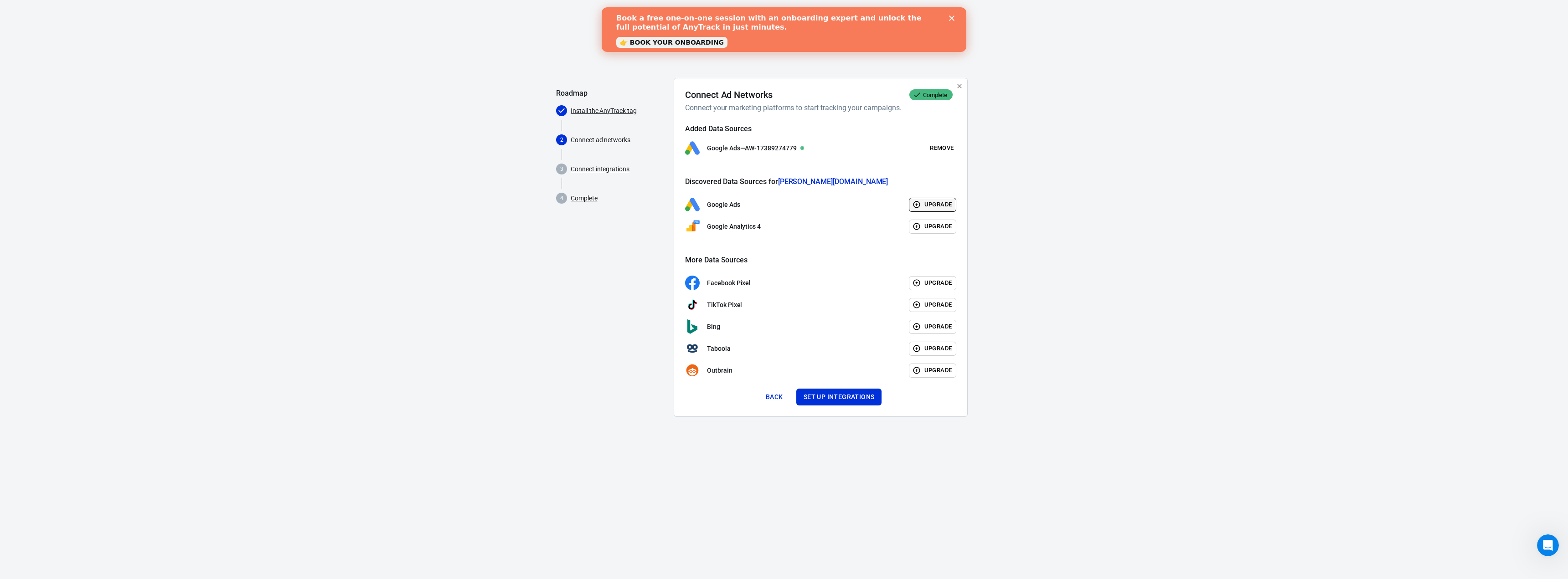
click at [935, 203] on button "Upgrade" at bounding box center [933, 205] width 48 height 14
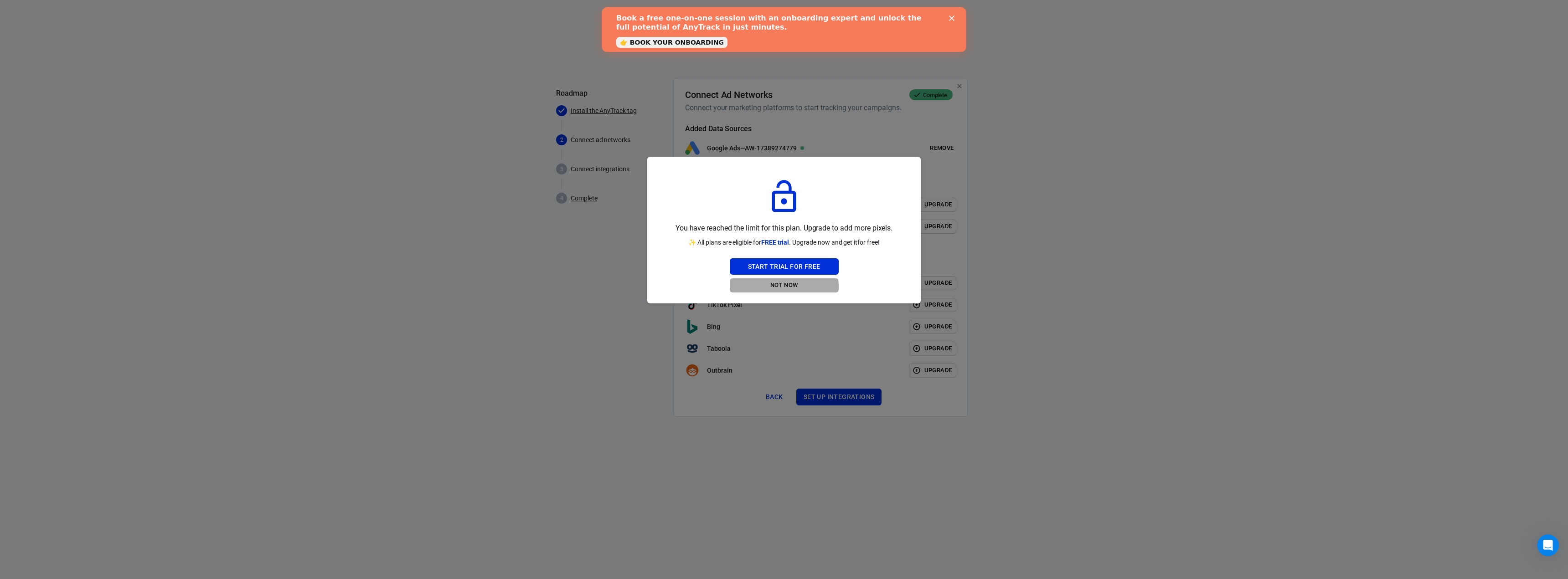
click at [781, 287] on button "Not Now" at bounding box center [784, 285] width 109 height 14
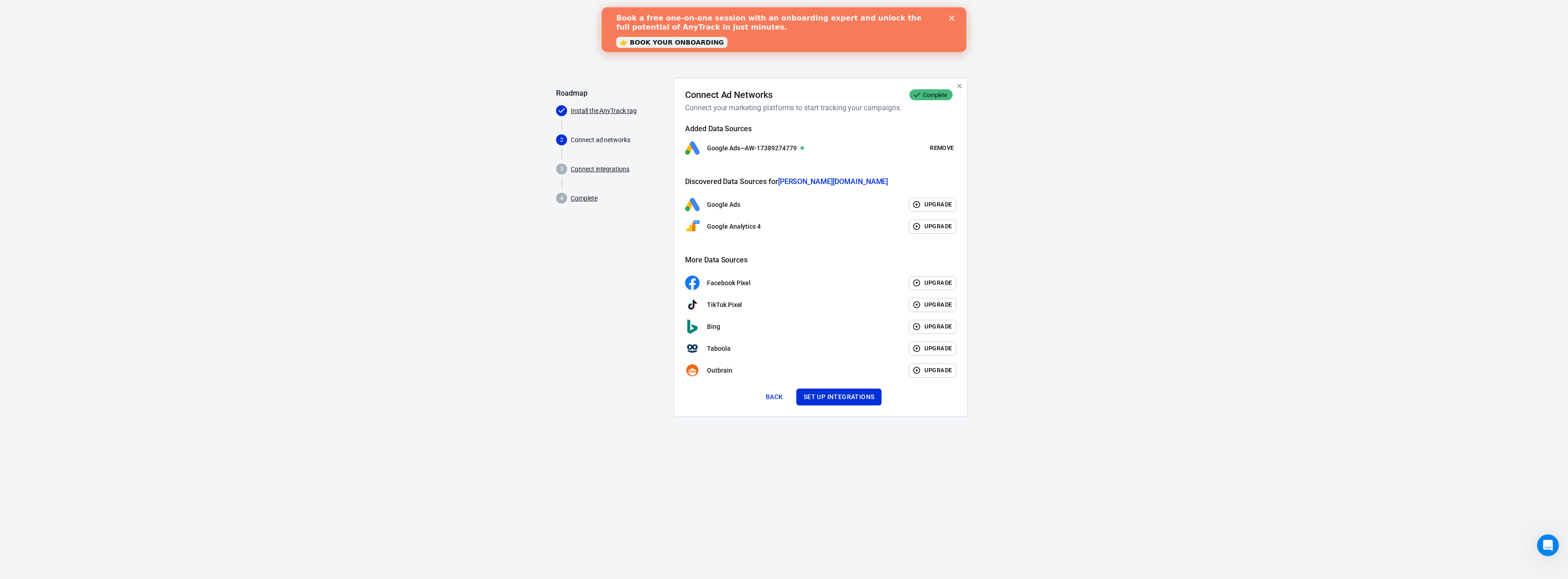
click at [953, 18] on icon "Close" at bounding box center [951, 18] width 6 height 6
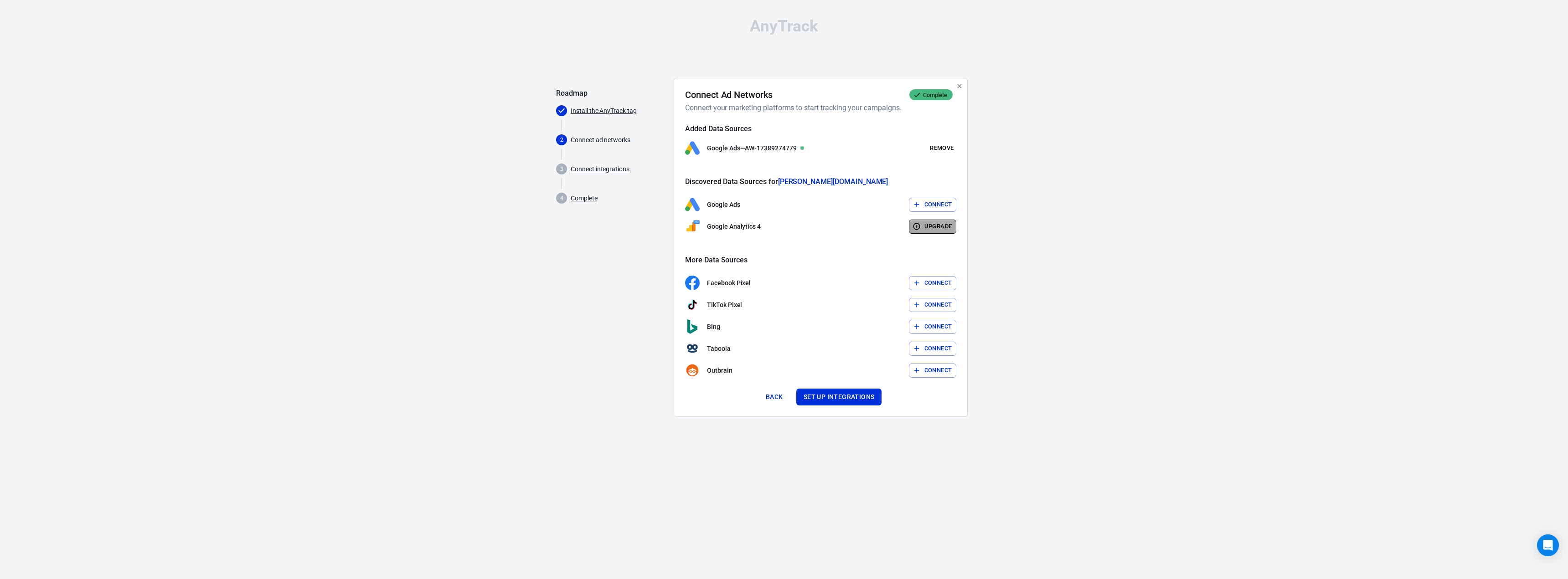
click at [927, 228] on button "Upgrade" at bounding box center [933, 226] width 48 height 14
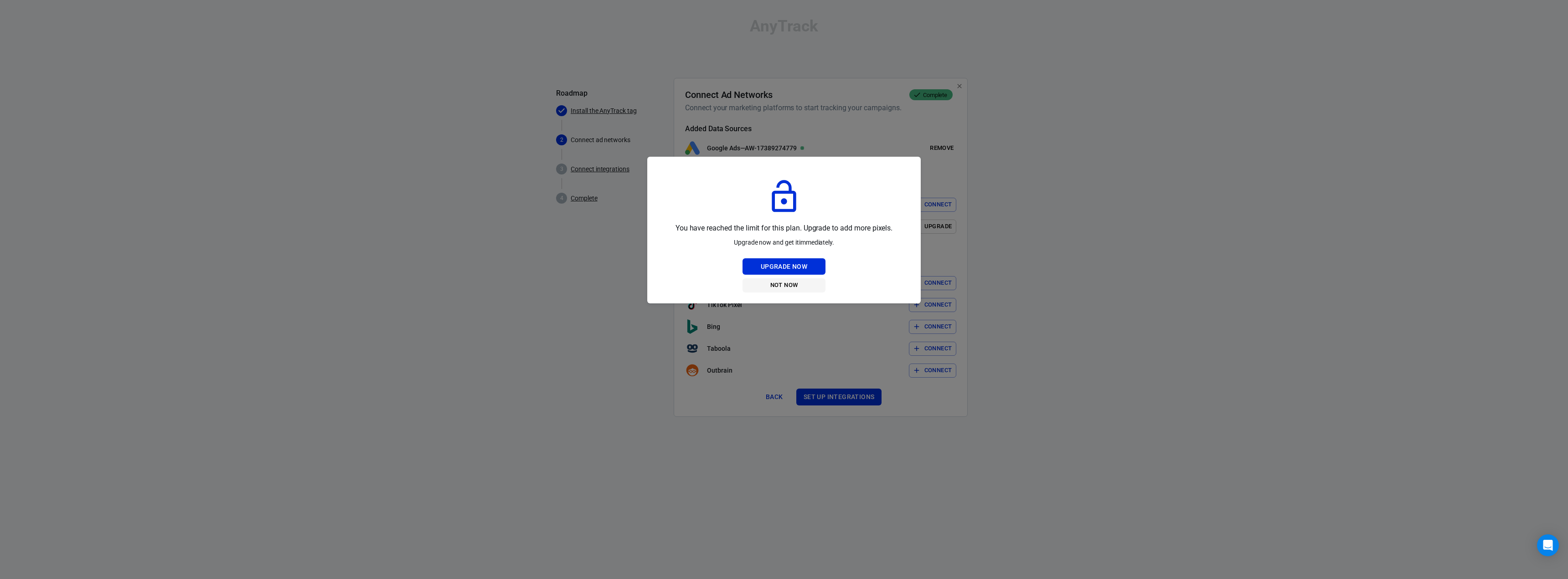
click at [782, 290] on button "Not Now" at bounding box center [783, 285] width 83 height 14
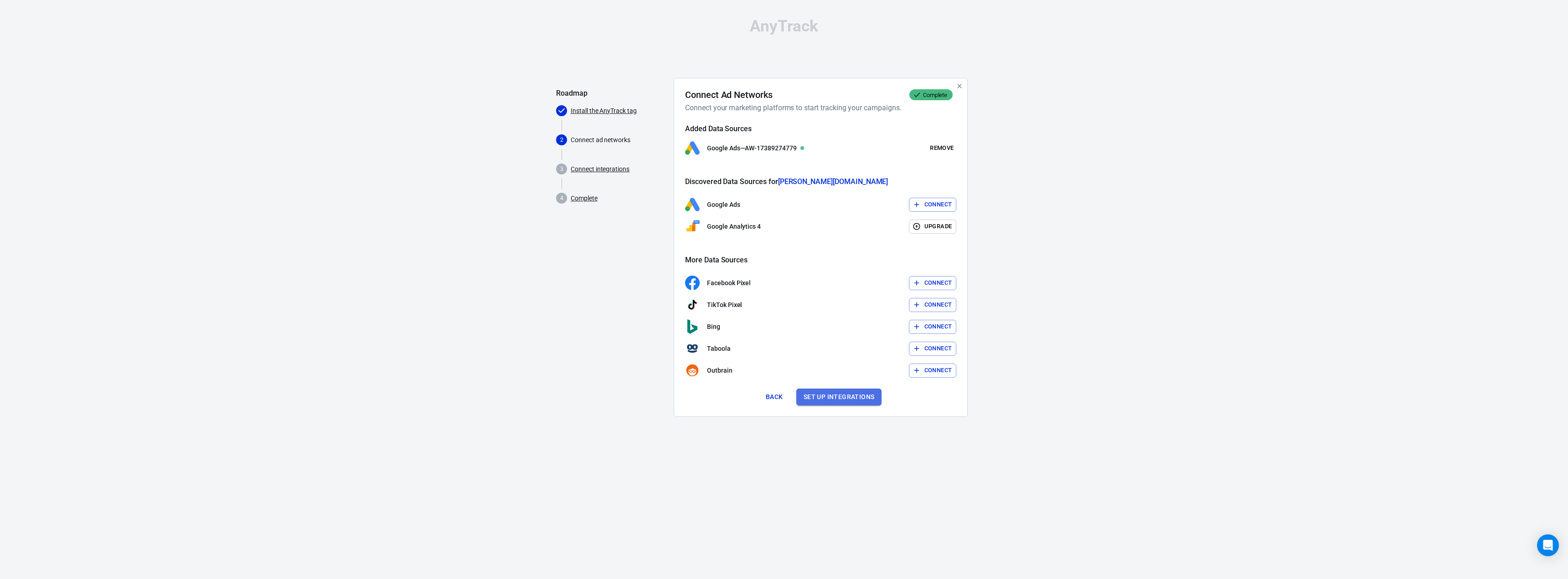
click at [834, 396] on button "Set up integrations" at bounding box center [839, 397] width 86 height 17
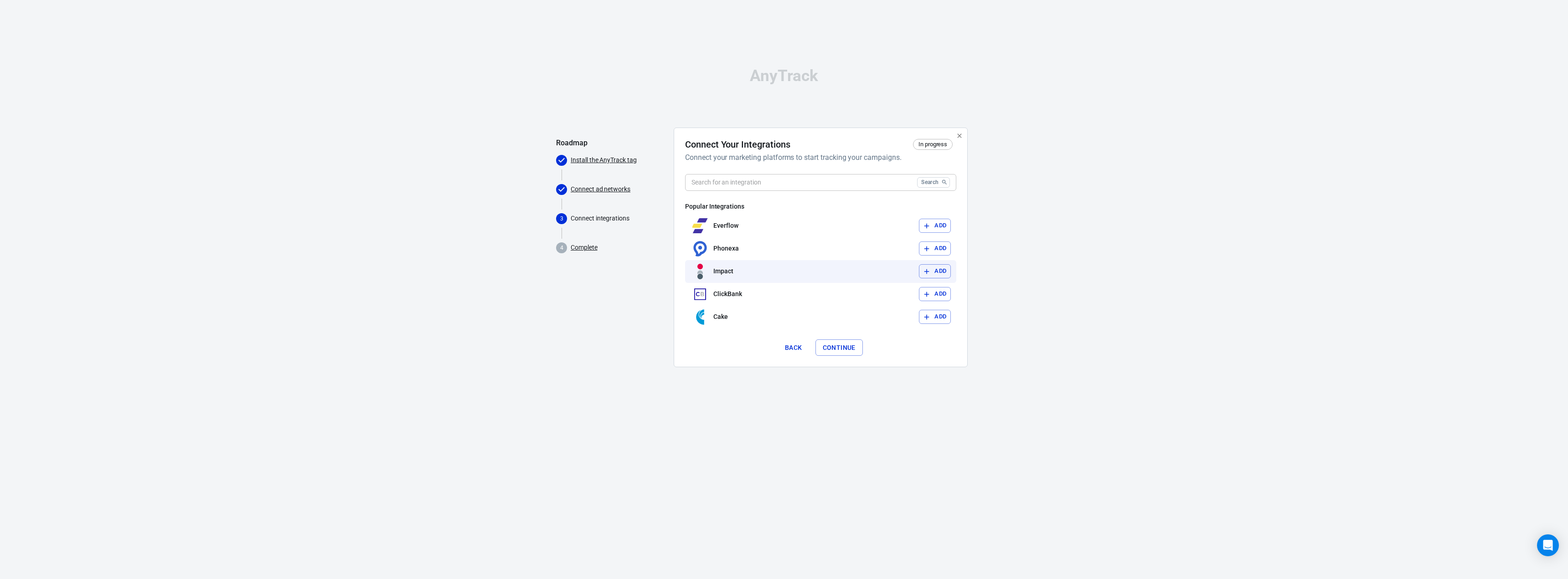
click at [936, 269] on button "Add" at bounding box center [935, 271] width 32 height 14
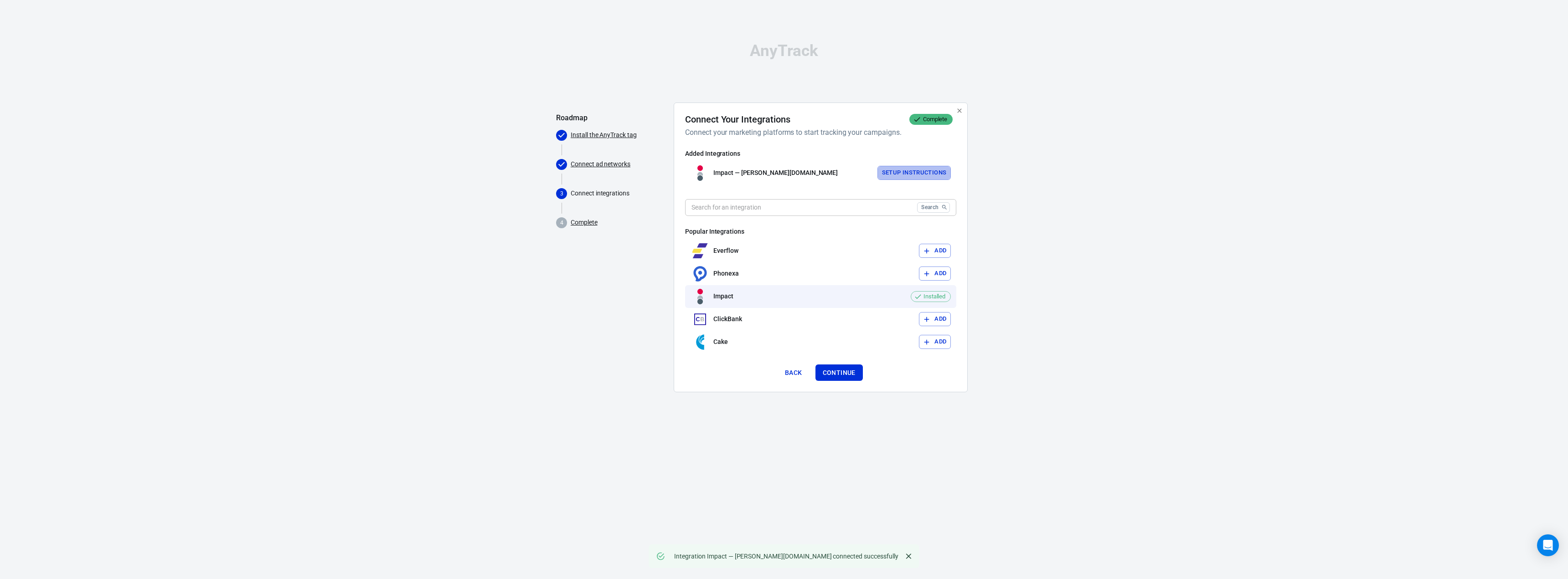
click at [910, 174] on button "Setup Instructions" at bounding box center [914, 173] width 74 height 14
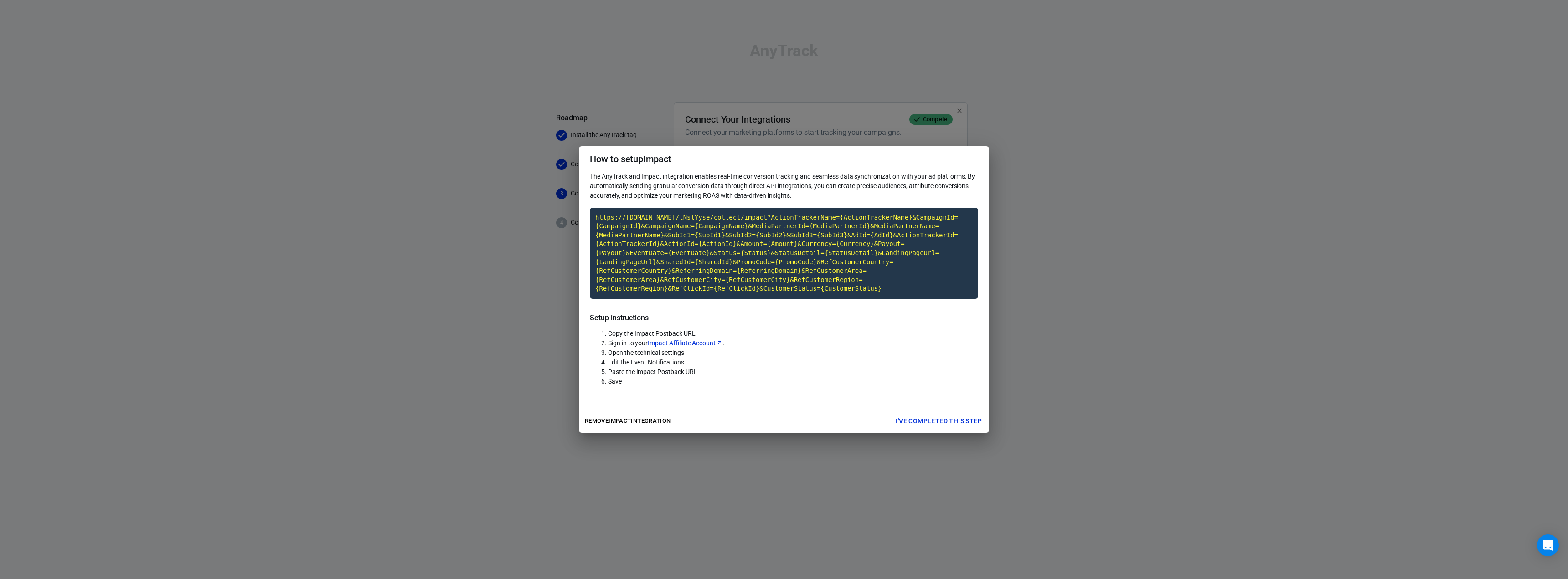
click at [706, 339] on link "Impact Affiliate Account" at bounding box center [685, 343] width 75 height 10
click at [733, 269] on code "https://t1.anytrack.io/lNslYyse/collect/impact?ActionTrackerName={ActionTracker…" at bounding box center [783, 253] width 388 height 91
click at [929, 414] on button "I've completed this step" at bounding box center [938, 422] width 93 height 17
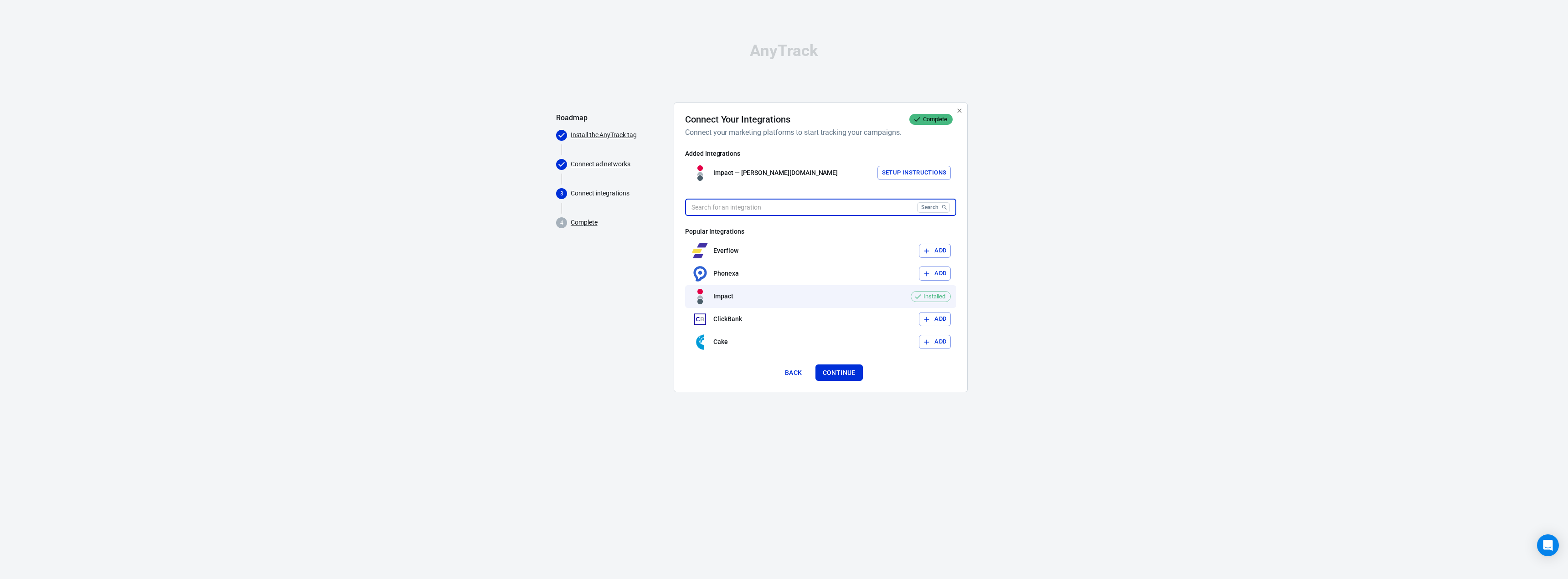
click at [769, 209] on input "text" at bounding box center [799, 208] width 229 height 17
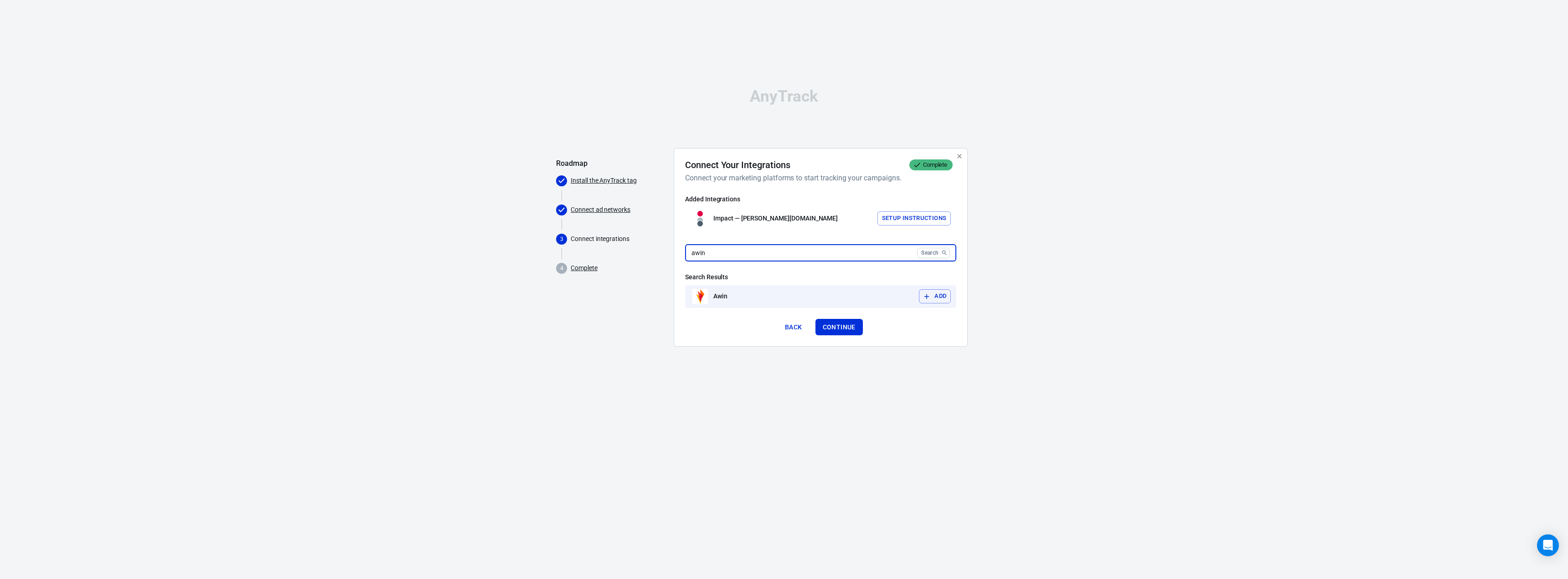
type input "awin"
click at [937, 292] on button "Add" at bounding box center [935, 296] width 32 height 14
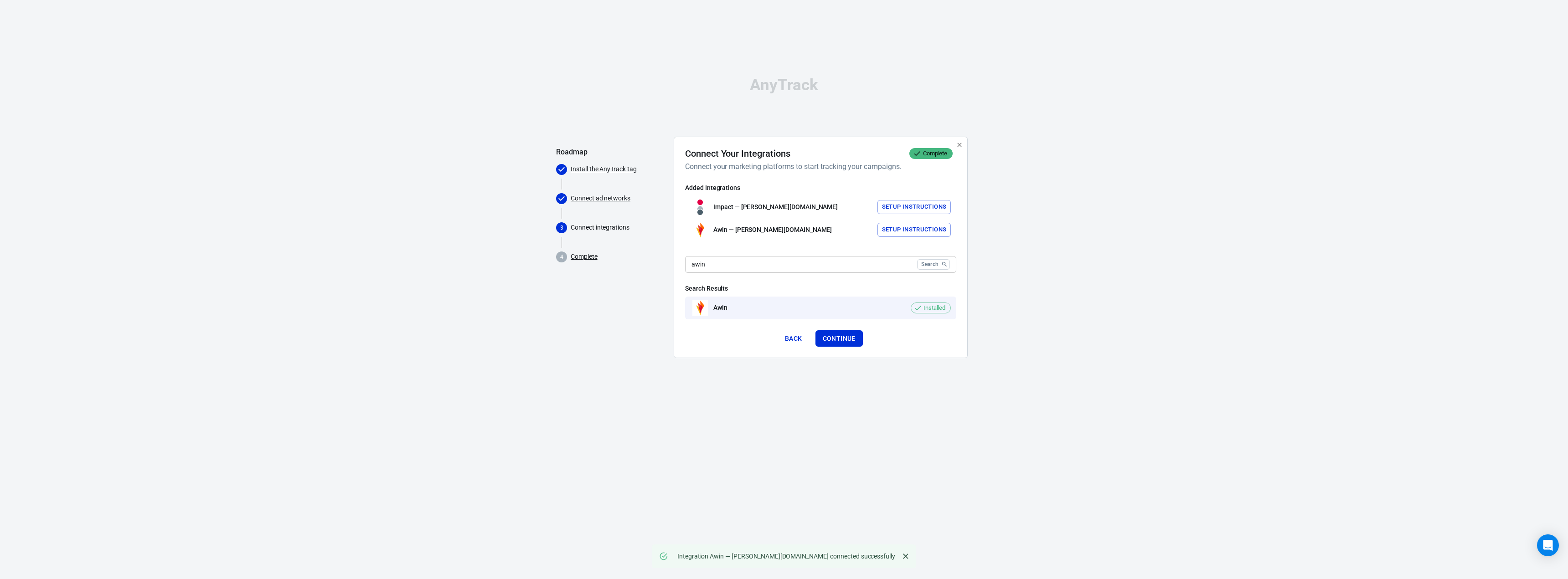
click at [923, 230] on button "Setup Instructions" at bounding box center [914, 230] width 74 height 14
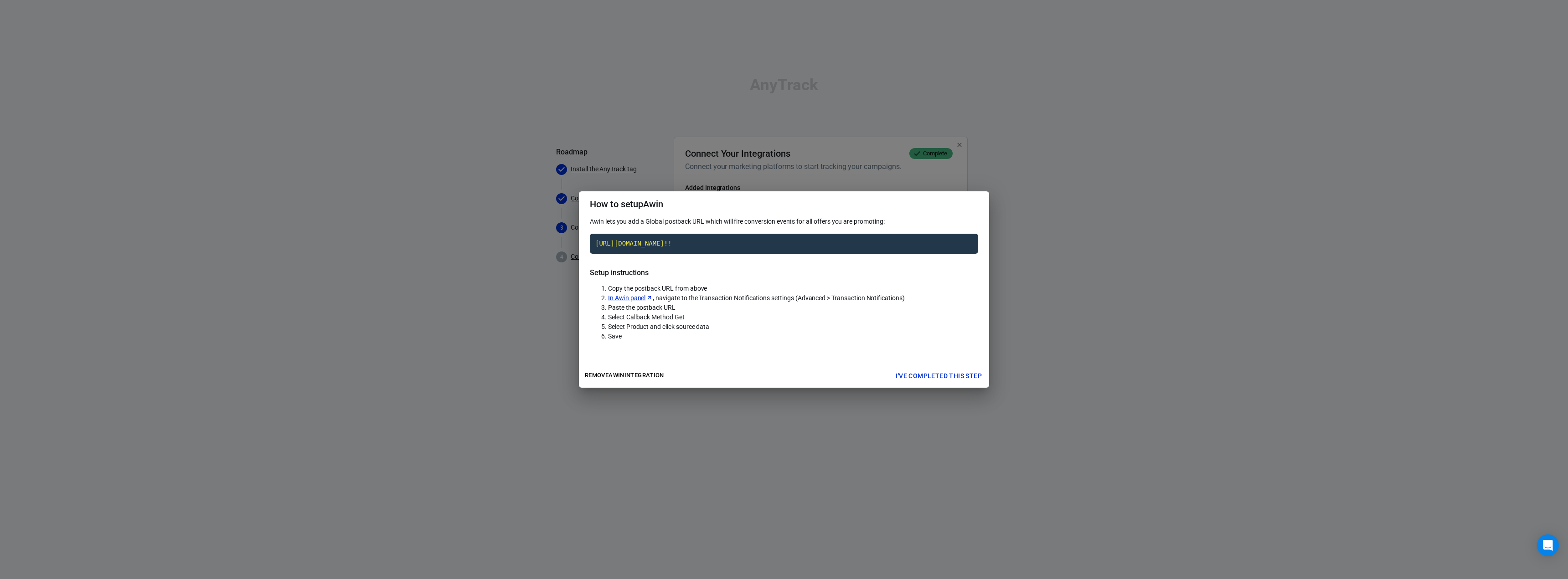
click at [623, 303] on link "In Awin panel" at bounding box center [630, 298] width 45 height 10
